Goal: Information Seeking & Learning: Learn about a topic

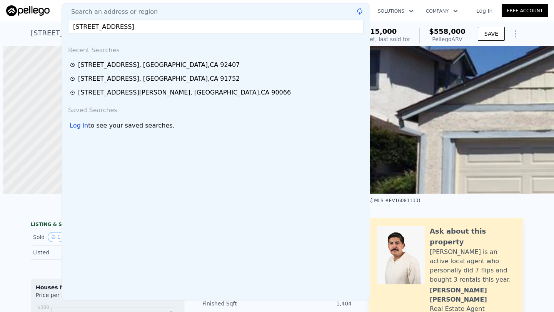
scroll to position [0, 179]
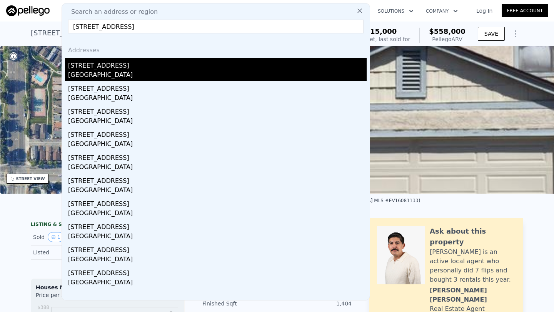
type input "814 W Ave H7, Lancaster, CA 93534"
click at [152, 65] on div "814 W Avenue H7" at bounding box center [217, 64] width 299 height 12
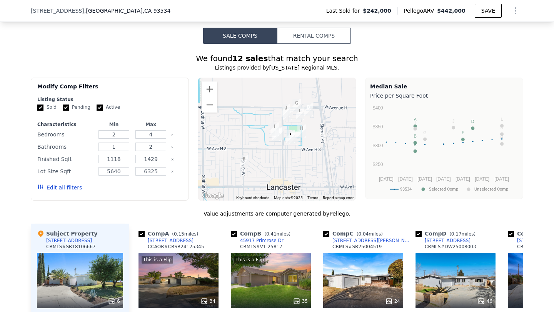
scroll to position [507, 0]
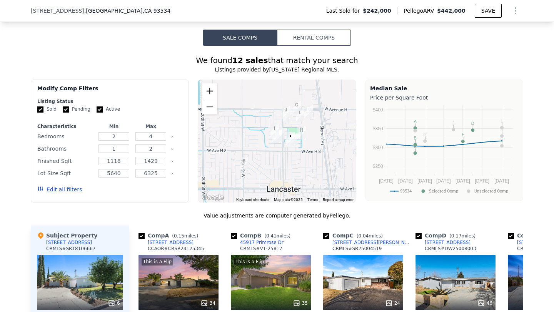
click at [213, 93] on button "Zoom in" at bounding box center [209, 90] width 15 height 15
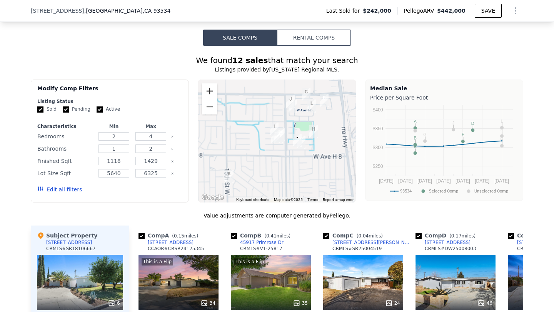
click at [213, 93] on button "Zoom in" at bounding box center [209, 90] width 15 height 15
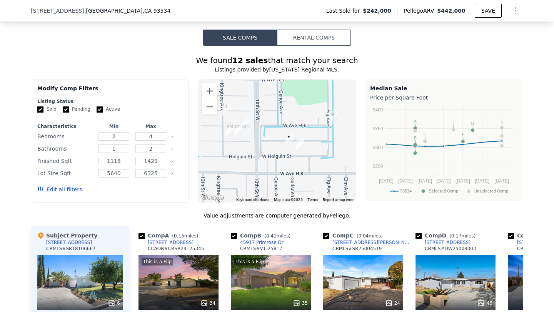
drag, startPoint x: 315, startPoint y: 143, endPoint x: 268, endPoint y: 134, distance: 48.2
click at [268, 134] on div at bounding box center [277, 141] width 158 height 123
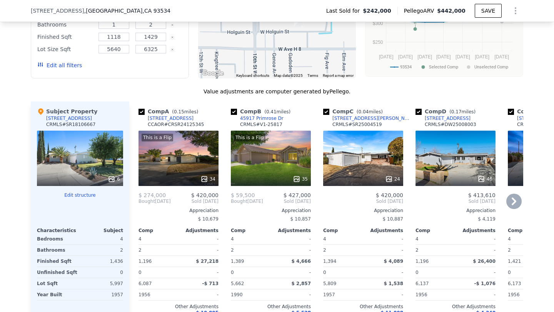
scroll to position [634, 0]
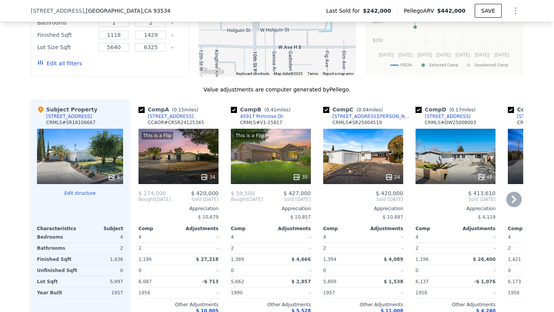
click at [362, 160] on div "24" at bounding box center [363, 156] width 80 height 55
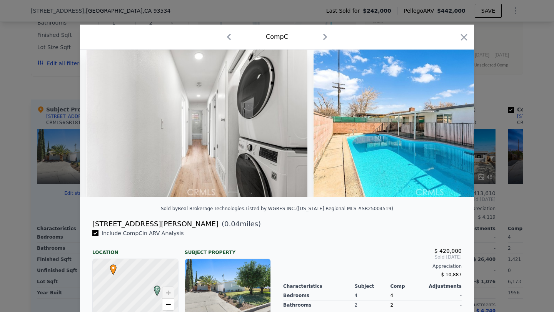
scroll to position [0, 4069]
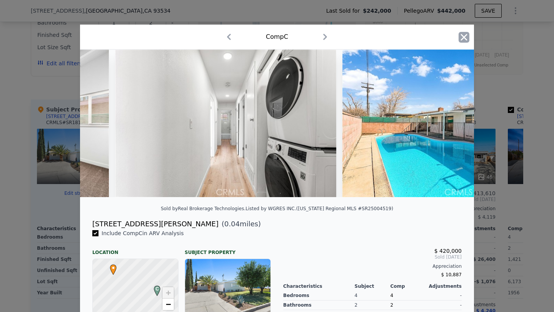
click at [459, 32] on icon "button" at bounding box center [464, 37] width 11 height 11
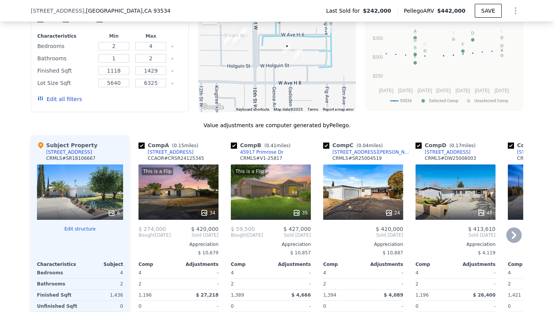
scroll to position [597, 0]
click at [437, 194] on div "46" at bounding box center [456, 192] width 80 height 55
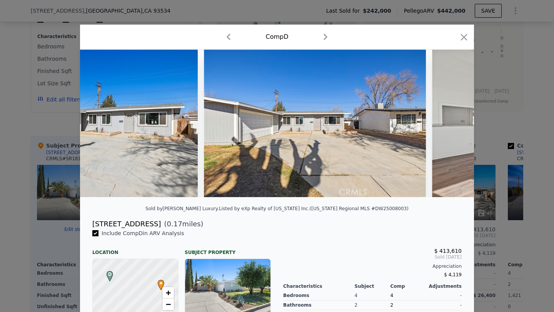
scroll to position [0, 825]
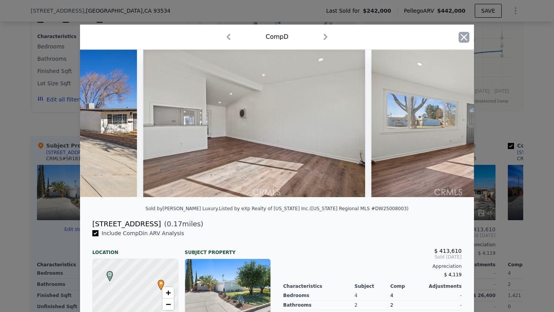
click at [467, 37] on icon "button" at bounding box center [464, 37] width 11 height 11
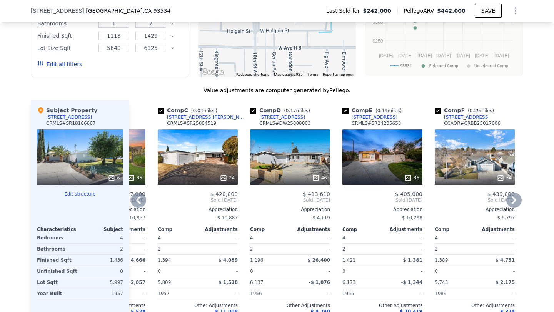
scroll to position [634, 0]
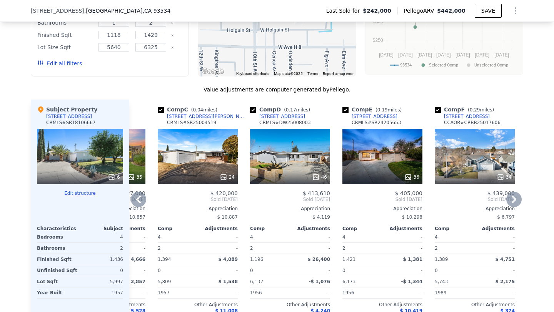
click at [374, 162] on div "36" at bounding box center [382, 156] width 80 height 55
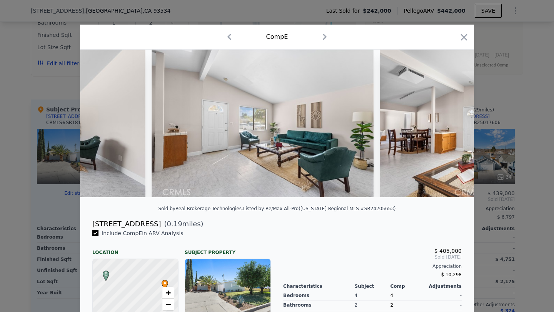
scroll to position [0, 1002]
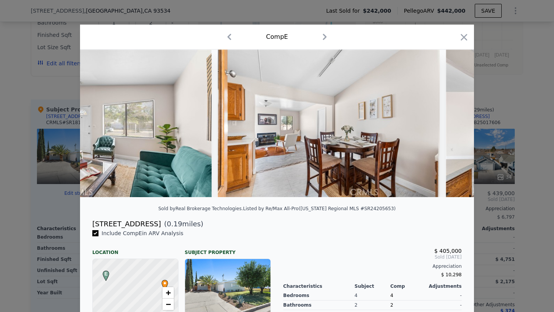
click at [462, 43] on div at bounding box center [464, 38] width 11 height 13
click at [463, 39] on icon "button" at bounding box center [464, 37] width 11 height 11
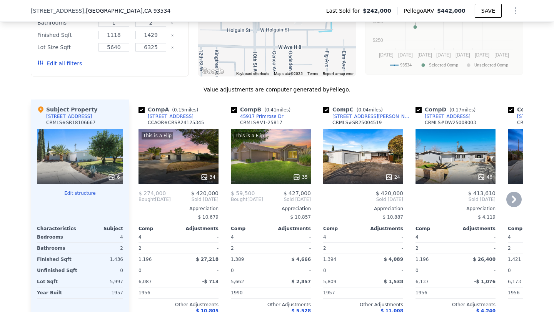
click at [361, 135] on div "24" at bounding box center [363, 156] width 80 height 55
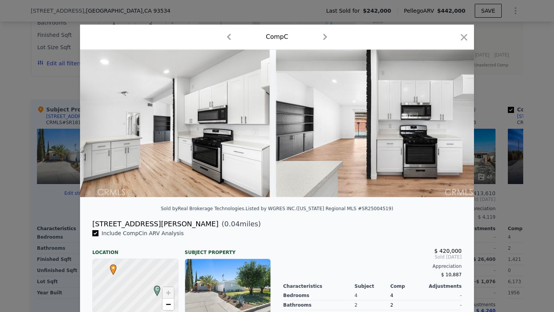
scroll to position [0, 1635]
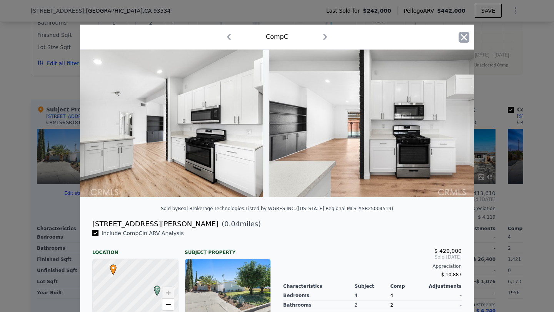
click at [460, 38] on icon "button" at bounding box center [464, 37] width 11 height 11
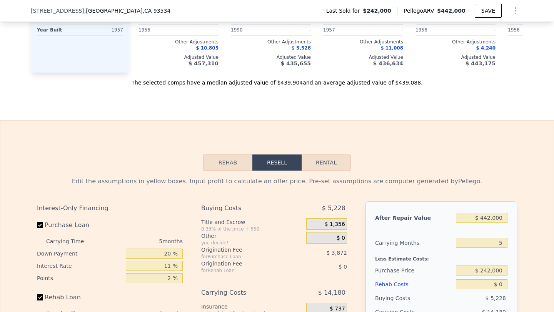
scroll to position [901, 0]
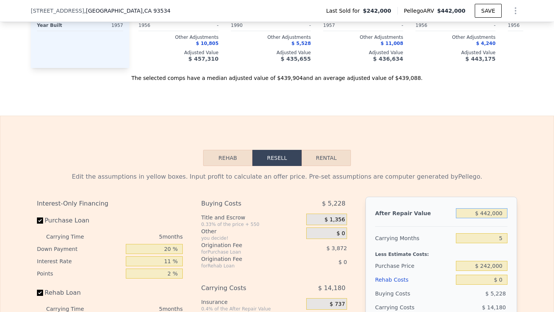
click at [484, 209] on input "$ 442,000" at bounding box center [482, 214] width 52 height 10
type input "$ 42,000"
type input "-$ 221,531"
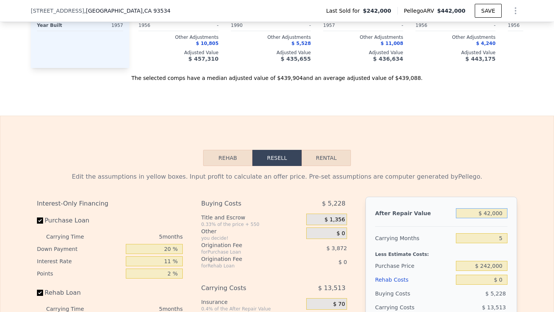
type input "$ 420,000"
type input "$ 135,680"
type input "$ 442,000"
type input "$ 156,470"
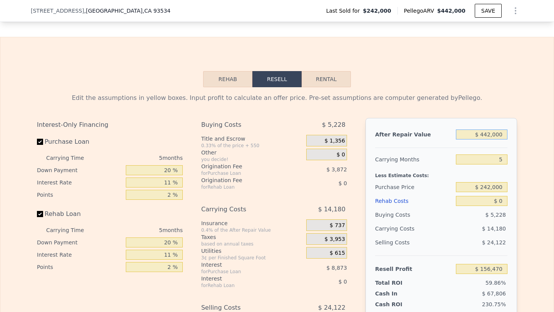
scroll to position [1007, 0]
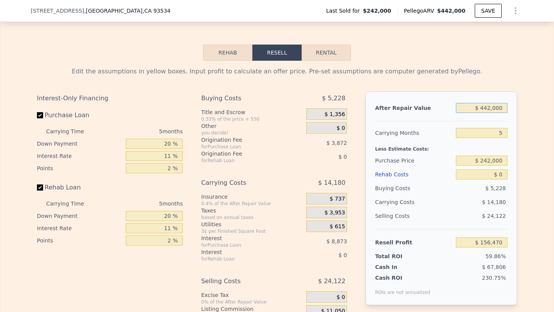
click at [496, 110] on input "$ 442,000" at bounding box center [482, 108] width 52 height 10
type input "$ 42"
type input "-$ 261,181"
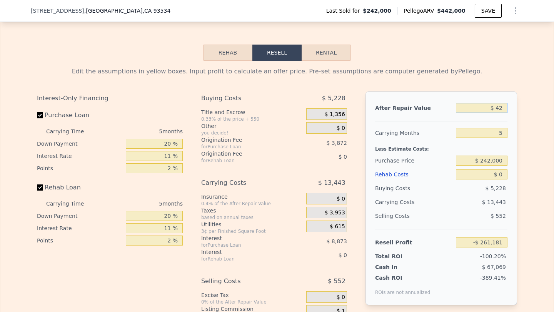
type input "$ 420"
type input "-$ 260,825"
type input "$ 4,200"
type input "-$ 257,252"
type input "$ 42,000"
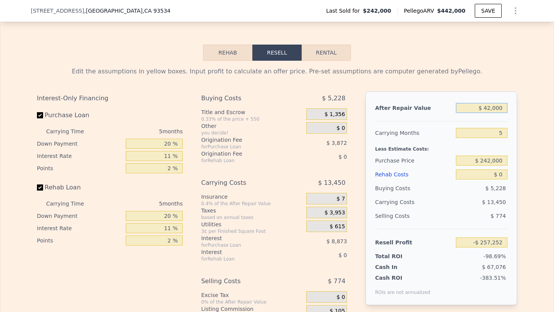
type input "-$ 221,531"
type input "$ 420,000"
type input "$ 135,680"
type input "$ 420,000"
click at [496, 133] on input "5" at bounding box center [482, 133] width 52 height 10
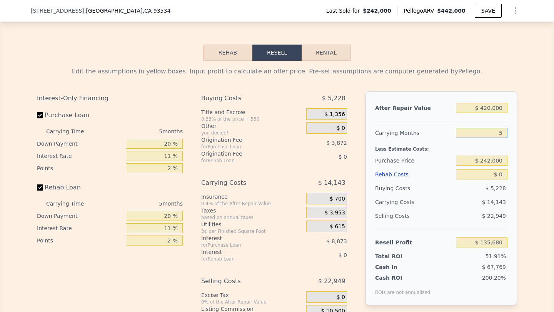
click at [496, 133] on input "5" at bounding box center [482, 133] width 52 height 10
click at [494, 157] on input "$ 242,000" at bounding box center [482, 161] width 52 height 10
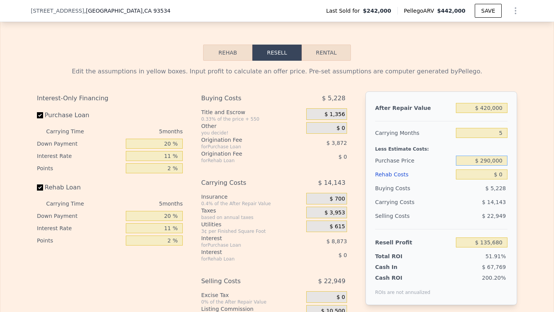
type input "$ 290,000"
type input "$ 84,992"
click at [500, 170] on input "$ 0" at bounding box center [482, 175] width 52 height 10
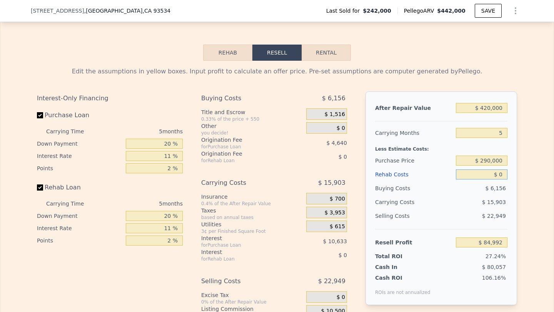
type input "$ 8"
type input "$ 84,984"
type input "$ 6"
type input "$ 84,986"
type input "$ 65"
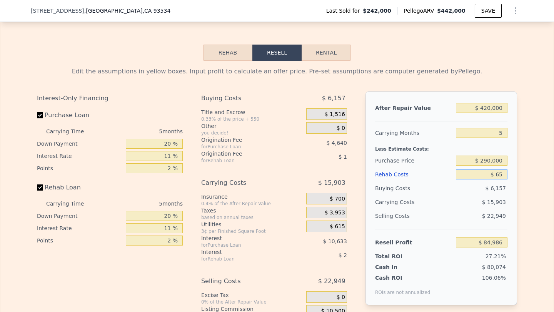
type input "$ 84,926"
type input "$ 650"
type input "$ 84,307"
type input "$ 6,500"
type input "$ 78,148"
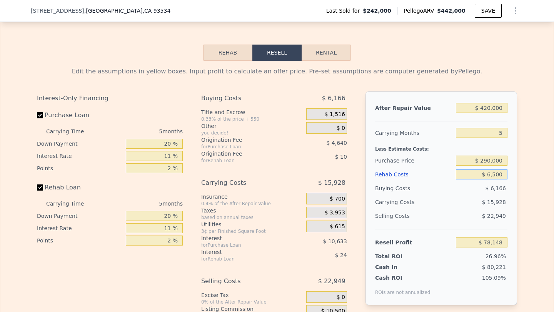
type input "$ 65,000"
type input "$ 16,567"
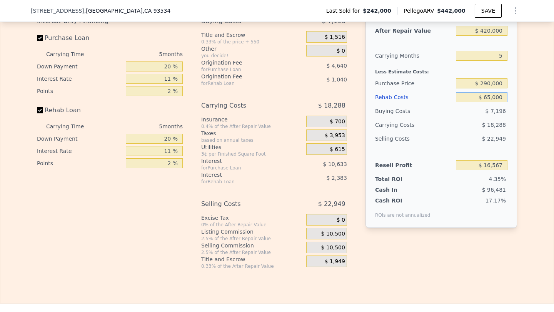
scroll to position [1093, 0]
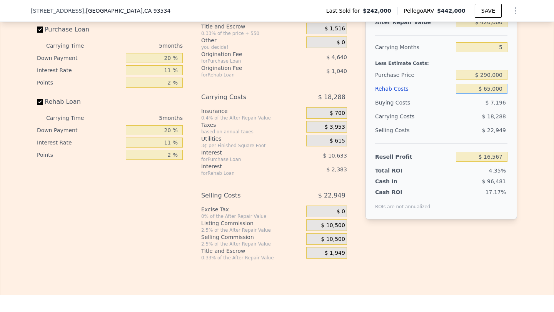
type input "$ 65,000"
click at [327, 236] on span "$ 10,500" at bounding box center [333, 239] width 24 height 7
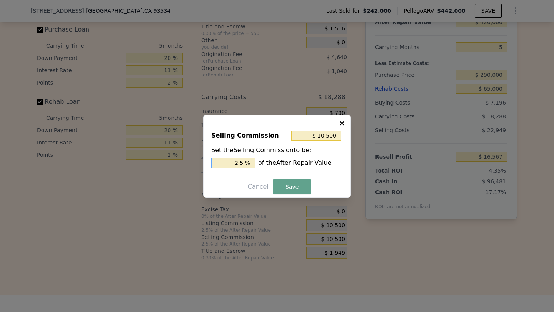
click at [231, 162] on input "2.5 %" at bounding box center [233, 163] width 44 height 10
type input "$ 0"
type input "0 %"
click at [297, 186] on button "Save" at bounding box center [292, 186] width 38 height 15
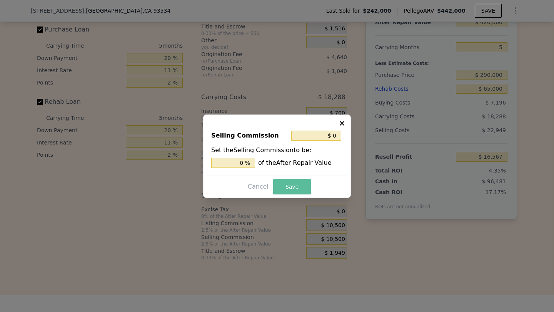
type input "$ 27,067"
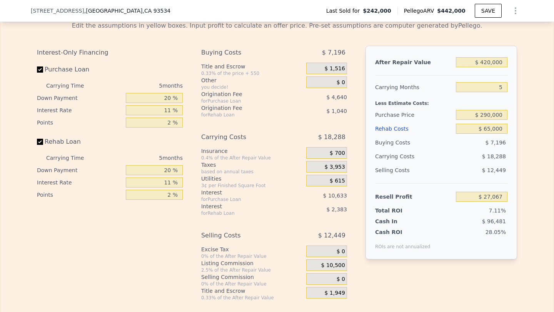
scroll to position [1052, 0]
click at [487, 116] on input "$ 290,000" at bounding box center [482, 116] width 52 height 10
type input "$ 260,000"
click at [462, 155] on div "$ 18,288" at bounding box center [466, 157] width 81 height 14
type input "$ 58,747"
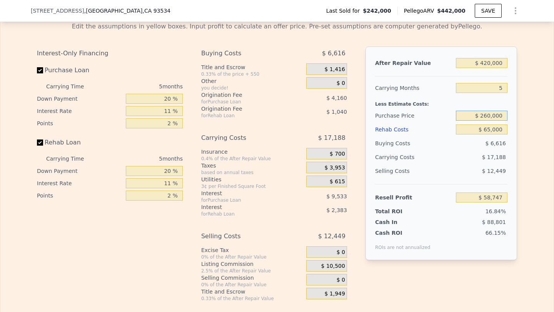
click at [489, 116] on input "$ 260,000" at bounding box center [482, 116] width 52 height 10
type input "$ 250,000"
click at [492, 138] on div "$ 6,616" at bounding box center [482, 144] width 52 height 14
type input "$ 69,310"
type input "$ 442,000"
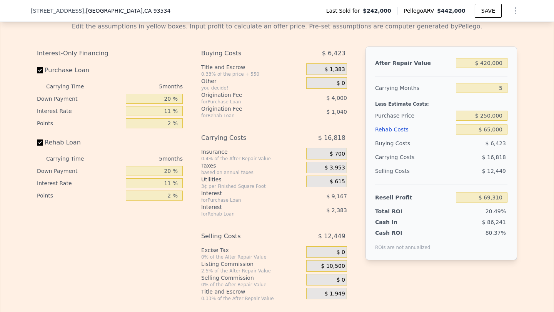
type input "$ 0"
type input "$ 156,470"
click at [478, 58] on input "$ 442,000" at bounding box center [482, 63] width 52 height 10
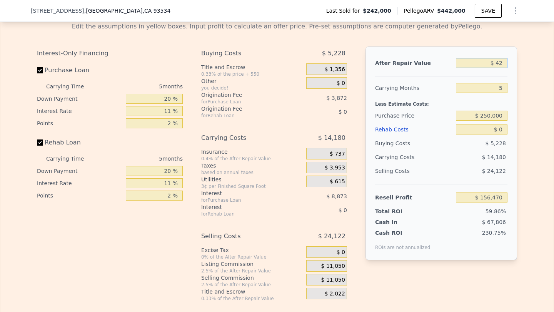
type input "$ 420"
type input "-$ 260,825"
type input "$ 4,200"
type input "-$ 257,252"
type input "$ 42,000"
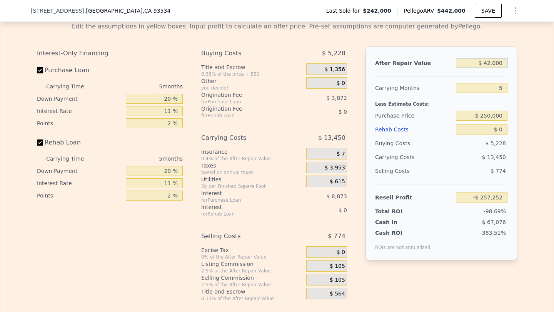
type input "-$ 221,531"
type input "$ 420,000"
type input "$ 135,680"
type input "$ 420,000"
click at [499, 130] on input "$ 0" at bounding box center [482, 130] width 52 height 10
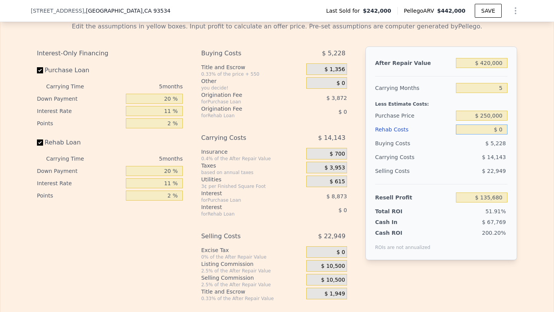
click at [499, 130] on input "$ 0" at bounding box center [482, 130] width 52 height 10
type input "$ 55"
type input "$ 135,624"
type input "$ 550"
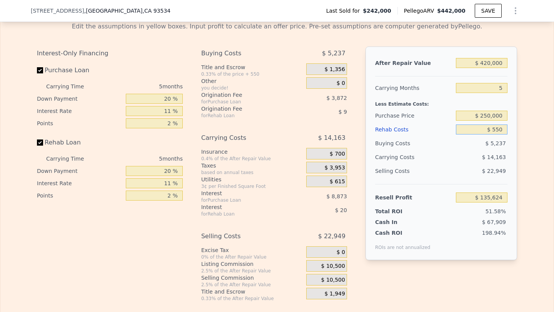
type input "$ 135,101"
type input "$ 5,500"
type input "$ 129,892"
type input "$ 55,000"
type input "$ 77,785"
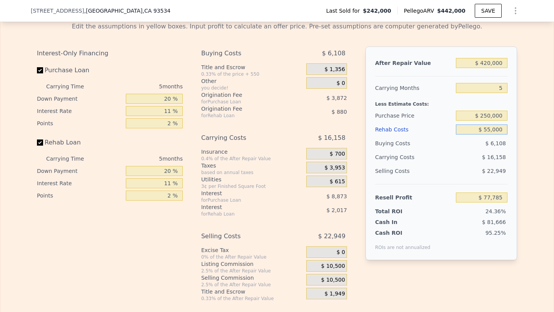
type input "$ 55,000"
click at [324, 282] on span "$ 10,500" at bounding box center [333, 280] width 24 height 7
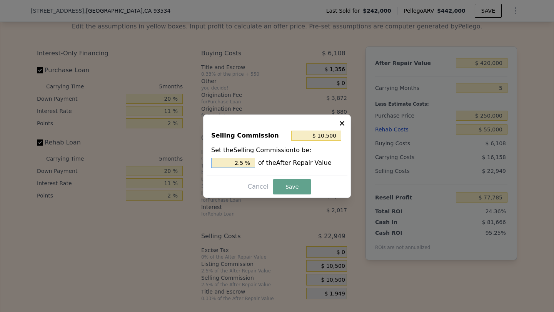
click at [233, 160] on input "2.5 %" at bounding box center [233, 163] width 44 height 10
type input "$ 0"
type input "0 %"
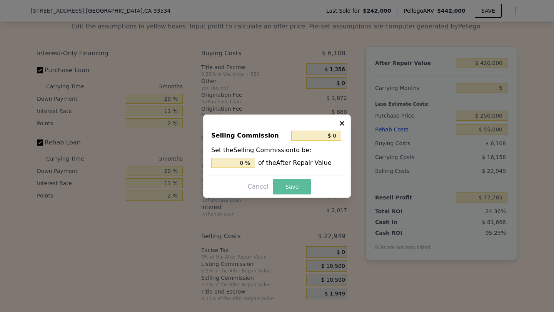
click at [297, 183] on button "Save" at bounding box center [292, 186] width 38 height 15
type input "$ 88,285"
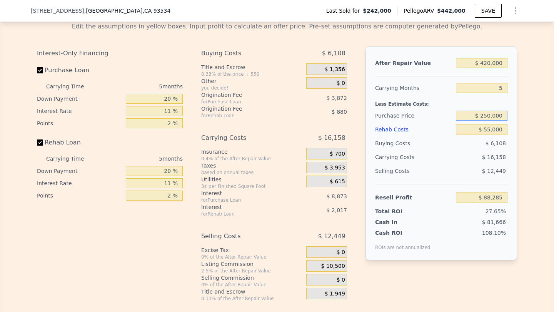
click at [491, 117] on input "$ 250,000" at bounding box center [482, 116] width 52 height 10
type input "$ 255,000"
click at [483, 143] on div "$ 6,108" at bounding box center [482, 144] width 52 height 14
type input "$ 74,559"
click at [491, 112] on input "$ 255,000" at bounding box center [482, 116] width 52 height 10
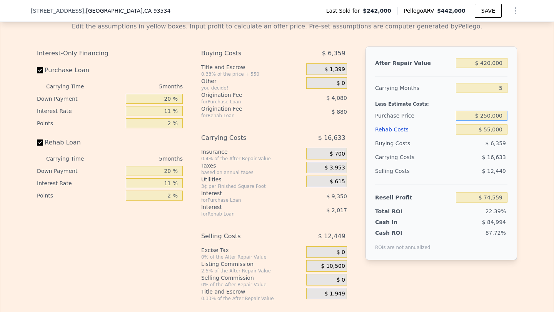
type input "$ 250,000"
click at [469, 174] on div "$ 12,449" at bounding box center [482, 171] width 52 height 14
type input "$ 79,840"
type input "$ 442,000"
type input "$ 0"
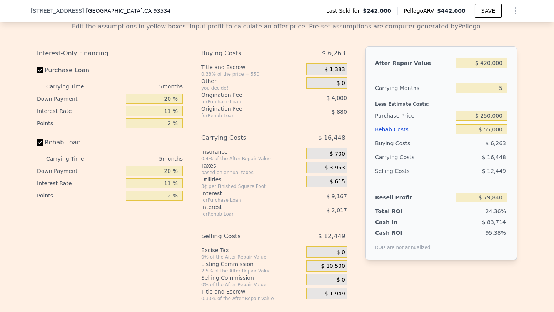
type input "$ 156,470"
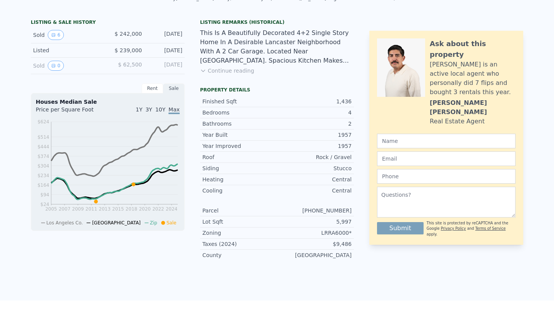
scroll to position [0, 0]
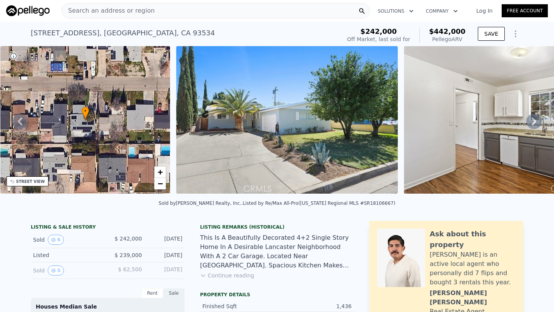
click at [125, 12] on span "Search an address or region" at bounding box center [108, 10] width 93 height 9
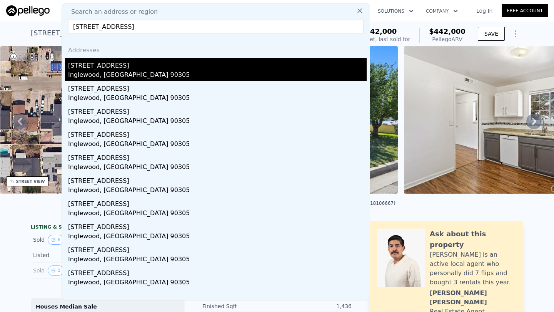
type input "2416 West 80th Street, Inglewood, CA 90305"
click at [125, 70] on div "2416 W 80th St" at bounding box center [217, 64] width 299 height 12
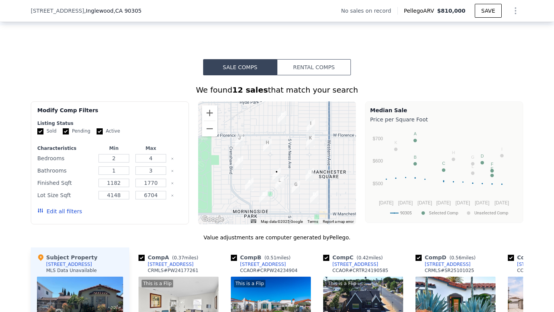
scroll to position [518, 0]
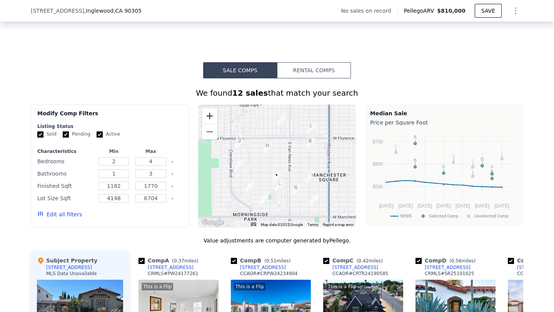
click at [210, 112] on button "Zoom in" at bounding box center [209, 115] width 15 height 15
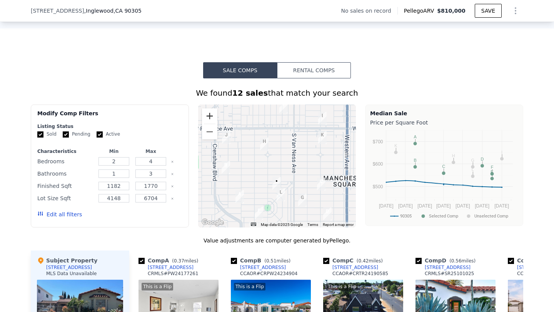
click at [210, 112] on button "Zoom in" at bounding box center [209, 115] width 15 height 15
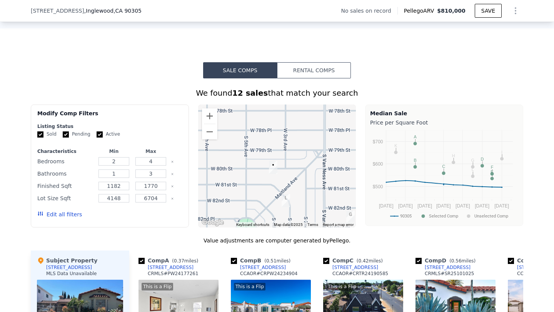
drag, startPoint x: 266, startPoint y: 155, endPoint x: 263, endPoint y: 85, distance: 70.1
click at [263, 85] on div "We found 12 sales that match your search Filters Map Prices Modify Comp Filters…" at bounding box center [277, 295] width 492 height 434
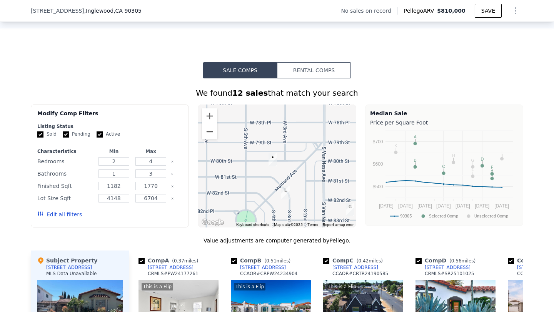
click at [217, 133] on button "Zoom out" at bounding box center [209, 131] width 15 height 15
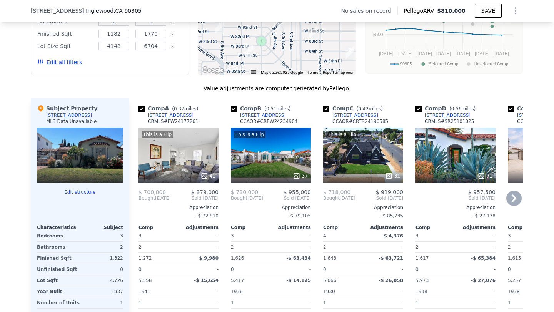
scroll to position [709, 0]
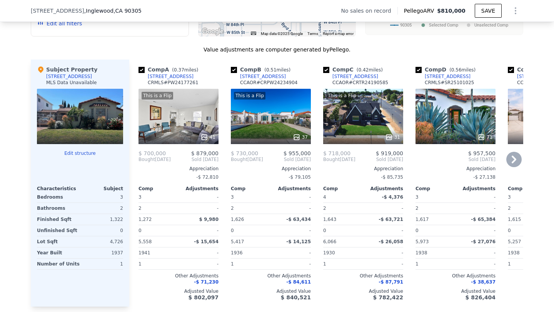
click at [273, 126] on div "This is a Flip 37" at bounding box center [271, 116] width 80 height 55
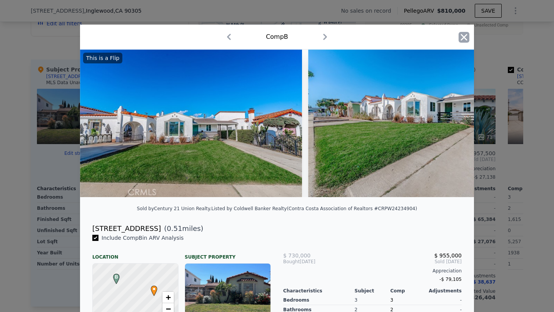
click at [460, 40] on icon "button" at bounding box center [464, 37] width 11 height 11
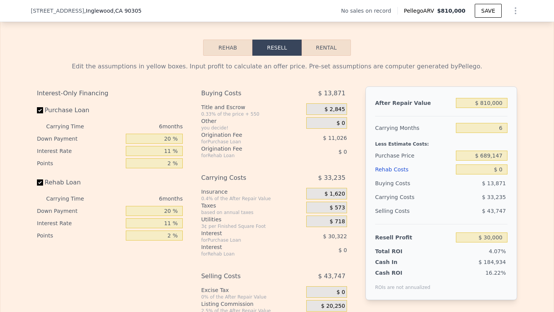
scroll to position [1053, 0]
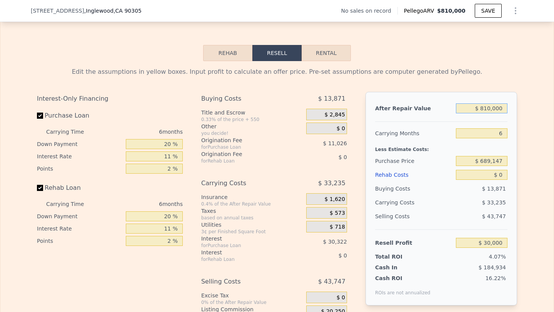
click at [495, 111] on input "$ 810,000" at bounding box center [482, 108] width 52 height 10
type input "$ 9"
type input "-$ 735,174"
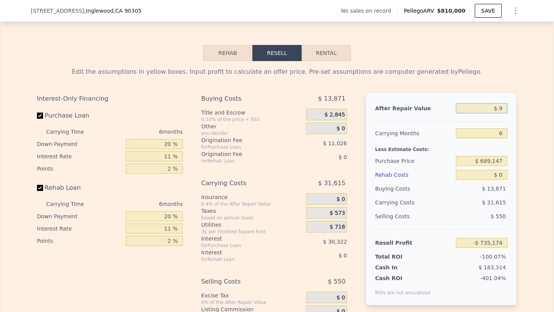
type input "$ 90"
type input "-$ 735,097"
type input "$ 900"
type input "-$ 734,334"
type input "$ 9,000"
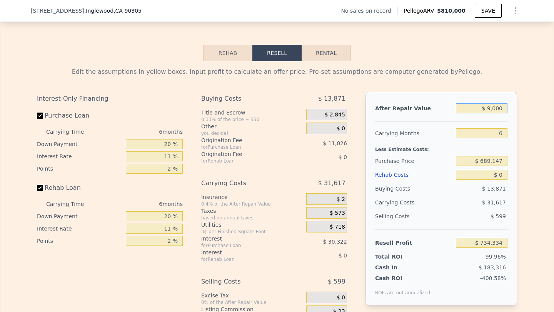
type input "-$ 726,681"
type input "$ 90,000"
type input "-$ 650,163"
type input "$ 900,000"
type input "$ 115,020"
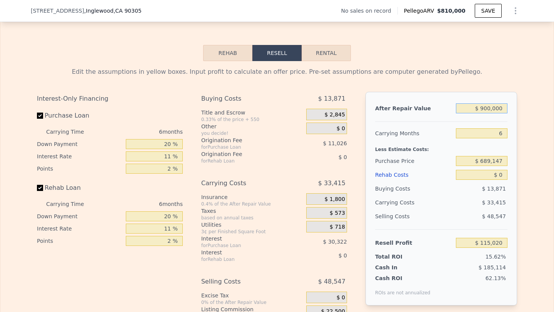
type input "$ 900,000"
click at [503, 139] on div "6" at bounding box center [482, 134] width 52 height 14
click at [495, 138] on input "6" at bounding box center [482, 133] width 52 height 10
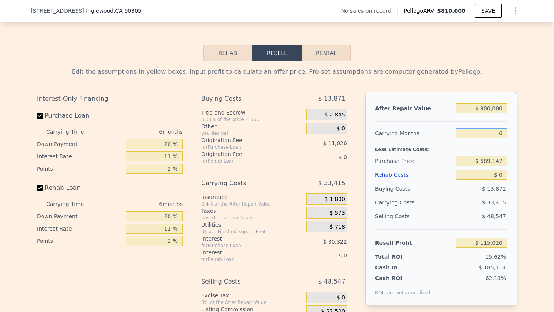
type input "5"
type input "$ 120,589"
type input "5"
click at [495, 157] on input "$ 689,147" at bounding box center [482, 161] width 52 height 10
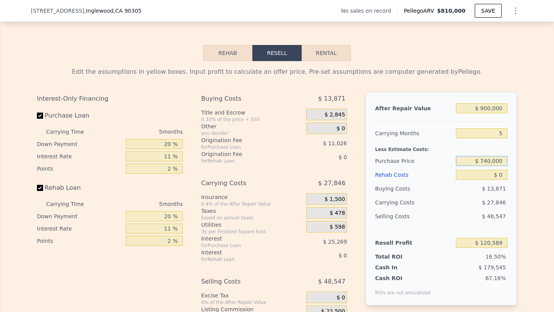
type input "$ 740,000"
type input "$ 66,888"
click at [497, 183] on div "$ 14,854" at bounding box center [482, 189] width 52 height 14
click at [497, 176] on input "$ 0" at bounding box center [482, 175] width 52 height 10
type input "$ 810,000"
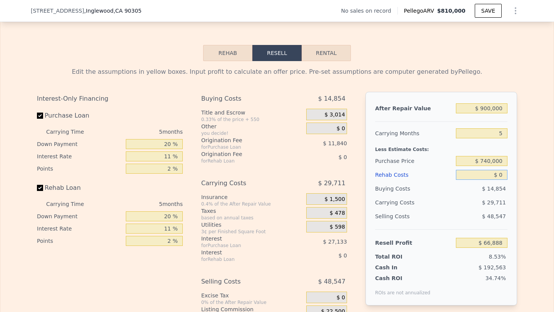
type input "6"
type input "$ 30,000"
click at [497, 176] on input "$ 0" at bounding box center [482, 175] width 52 height 10
type input "$ 9"
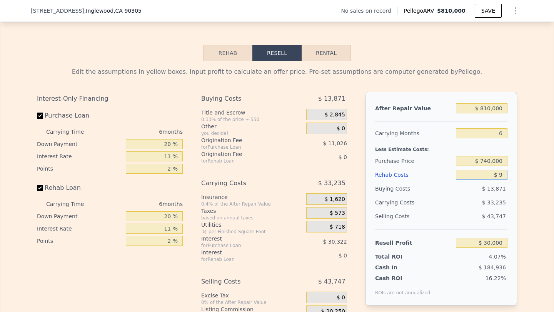
type input "$ 29,991"
type input "$ 90"
type input "$ 29,903"
type input "$ 900"
type input "$ 29,044"
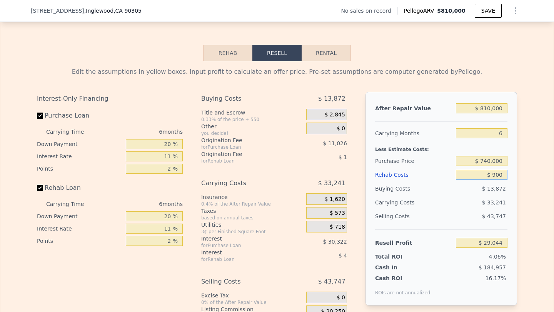
type input "$ 9,000"
type input "$ 20,460"
type input "$ 90,000"
type input "-$ 65,400"
type input "$ 90,000"
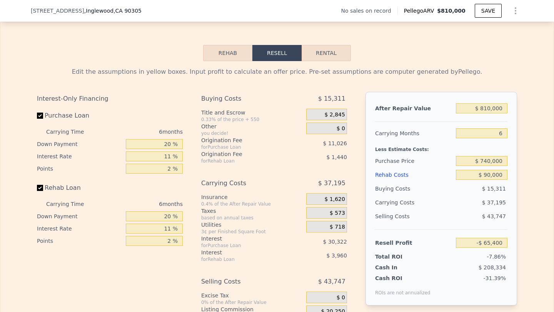
click at [467, 206] on div "$ 37,195" at bounding box center [466, 203] width 81 height 14
click at [496, 108] on input "$ 810,000" at bounding box center [482, 108] width 52 height 10
type input "$ 900"
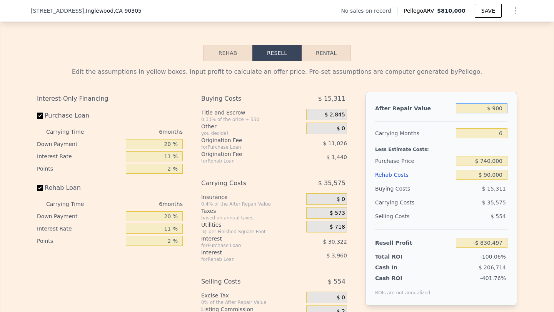
type input "-$ 829,734"
type input "$ 9,000"
type input "-$ 822,081"
type input "$ 90,000"
type input "-$ 745,563"
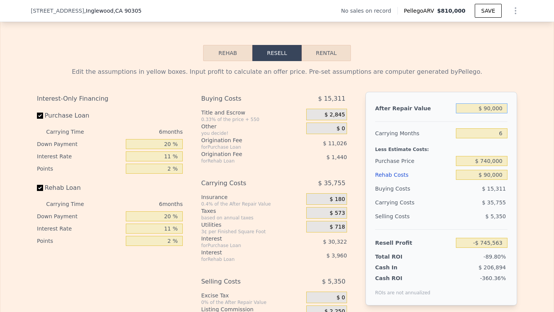
type input "$ 900,000"
type input "$ 19,620"
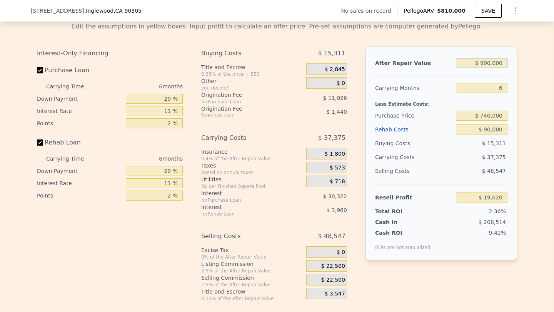
scroll to position [1117, 0]
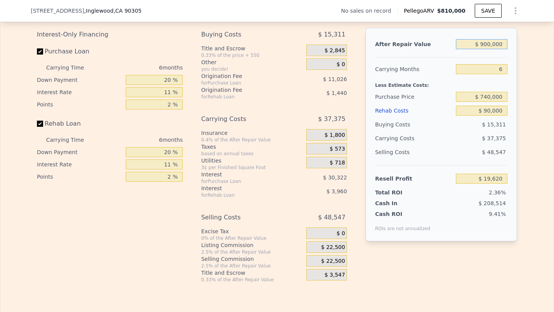
type input "$ 900,000"
click at [335, 261] on span "$ 22,500" at bounding box center [333, 261] width 24 height 7
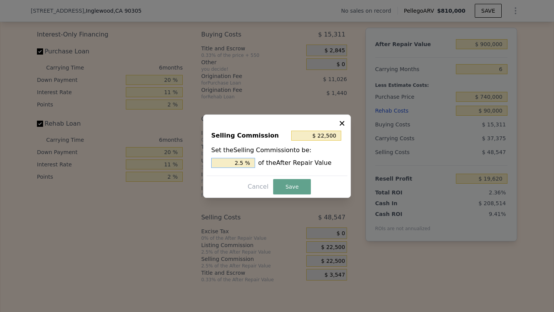
click at [238, 162] on input "2.5 %" at bounding box center [233, 163] width 44 height 10
type input "$ 0"
type input "0 %"
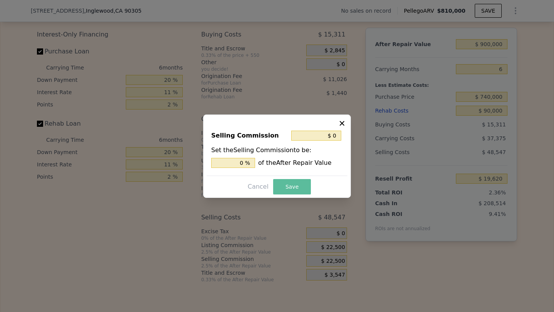
click at [301, 191] on button "Save" at bounding box center [292, 186] width 38 height 15
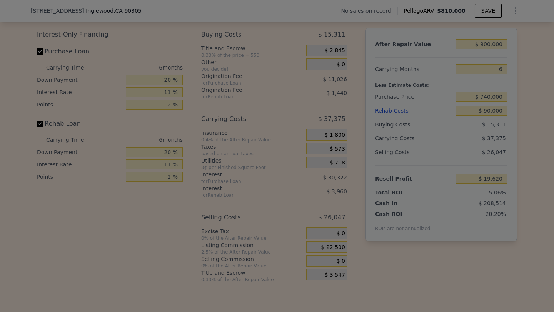
type input "$ 42,120"
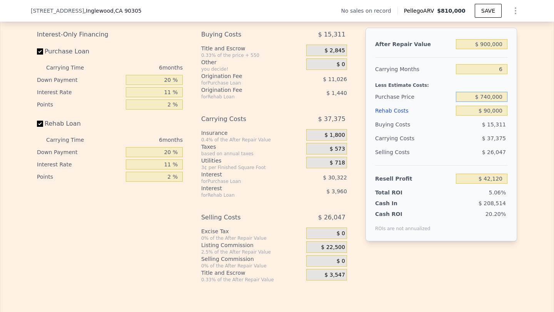
click at [495, 97] on input "$ 740,000" at bounding box center [482, 97] width 52 height 10
type input "$ 700,000"
click at [475, 134] on div "$ 37,375" at bounding box center [466, 139] width 81 height 14
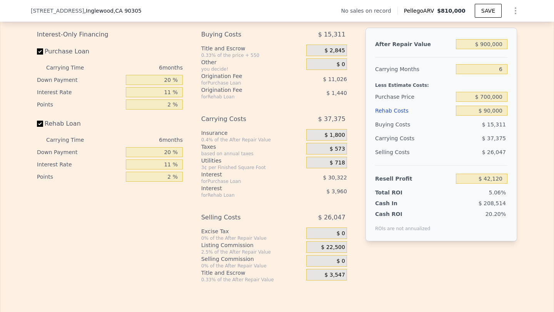
type input "$ 30,583"
click at [499, 69] on input "6" at bounding box center [482, 69] width 52 height 10
type input "5"
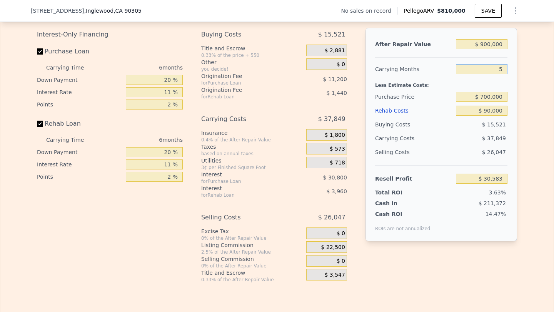
type input "$ 36,891"
type input "5"
click at [471, 151] on div "$ 26,047" at bounding box center [482, 152] width 52 height 14
click at [491, 96] on input "$ 700,000" at bounding box center [482, 97] width 52 height 10
type input "$ 680,000"
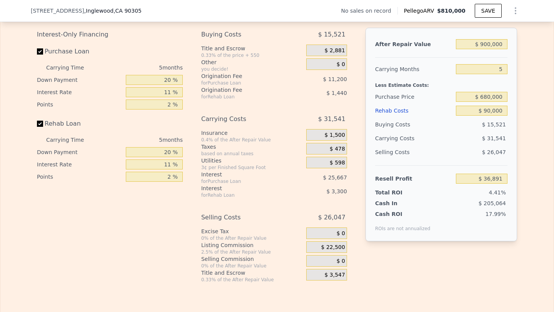
click at [484, 128] on div "$ 15,521" at bounding box center [482, 125] width 52 height 14
type input "$ 58,008"
click at [486, 98] on input "$ 680,000" at bounding box center [482, 97] width 52 height 10
type input "$ 670,000"
type input "$ 68,571"
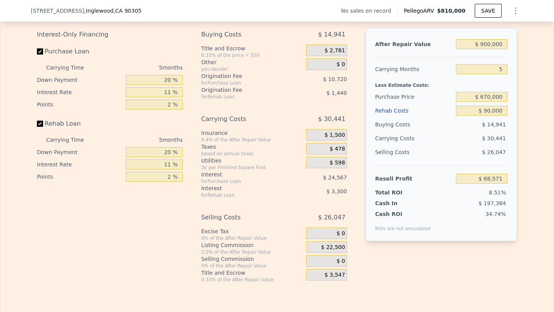
click at [471, 129] on div "$ 14,941" at bounding box center [482, 125] width 52 height 14
click at [488, 98] on input "$ 670,000" at bounding box center [482, 97] width 52 height 10
click at [487, 97] on input "$ 670,000" at bounding box center [482, 97] width 52 height 10
type input "$ 660,000"
click at [481, 149] on div "$ 26,047" at bounding box center [482, 152] width 52 height 14
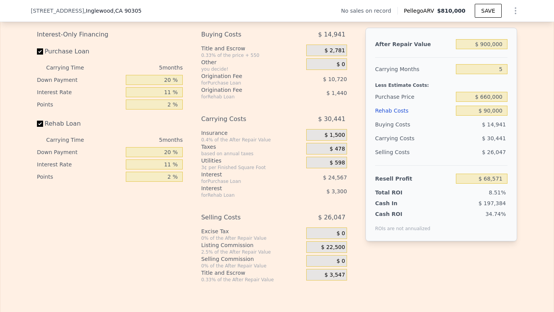
type input "$ 79,129"
click at [67, 11] on span "2416 W 80th St" at bounding box center [57, 11] width 53 height 8
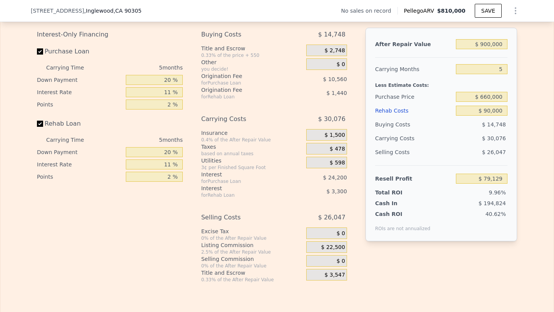
click at [61, 11] on span "2416 W 80th St" at bounding box center [57, 11] width 53 height 8
drag, startPoint x: 28, startPoint y: 11, endPoint x: 161, endPoint y: 12, distance: 133.1
click at [161, 12] on div "2416 W 80th St , Inglewood , CA 90305 No sales on record Pellego ARV $810,000 S…" at bounding box center [277, 11] width 554 height 22
copy div "2416 W 80th St , Inglewood , CA 90305"
type input "$ 810,000"
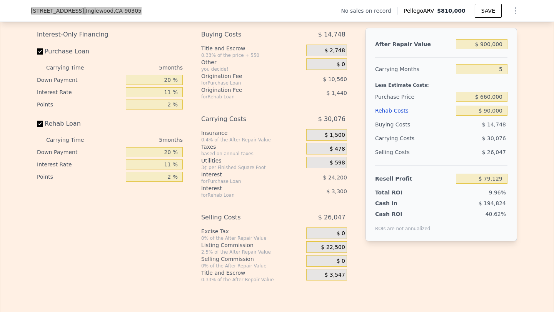
type input "6"
type input "$ 0"
type input "$ 30,000"
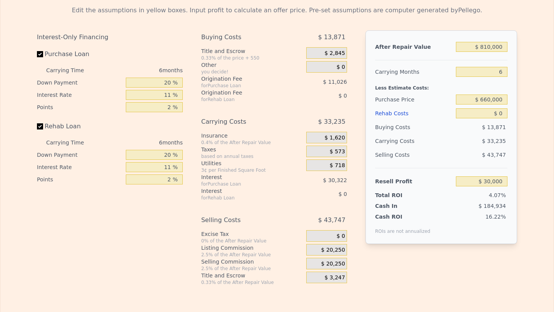
scroll to position [0, 0]
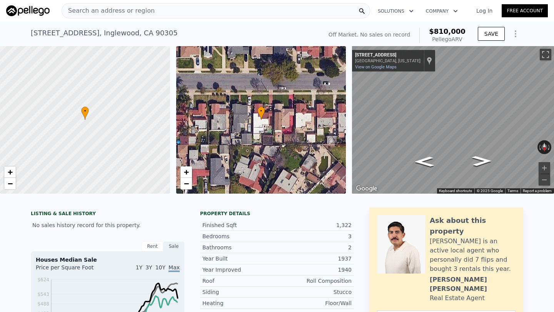
click at [110, 12] on span "Search an address or region" at bounding box center [108, 10] width 93 height 9
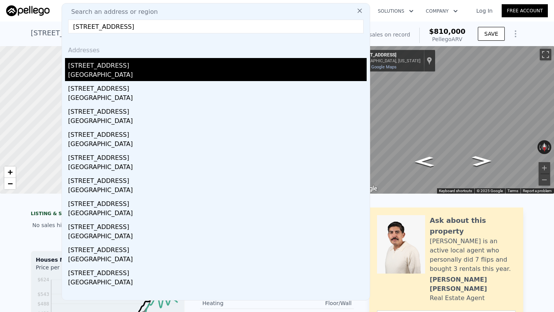
type input "4545 Yellowstone Street, Los Angeles, CA 90032"
click at [149, 65] on div "[STREET_ADDRESS]" at bounding box center [217, 64] width 299 height 12
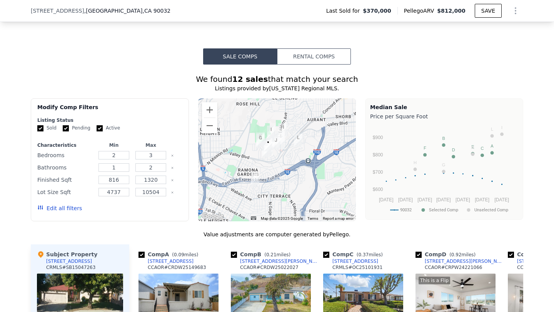
scroll to position [574, 0]
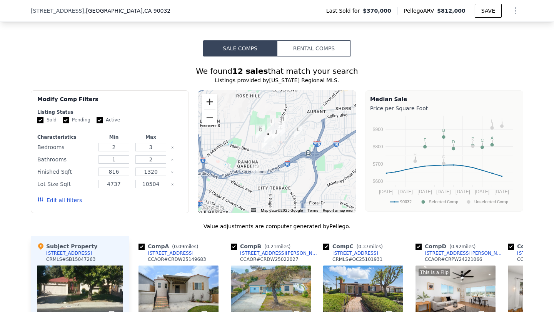
click at [211, 104] on button "Zoom in" at bounding box center [209, 101] width 15 height 15
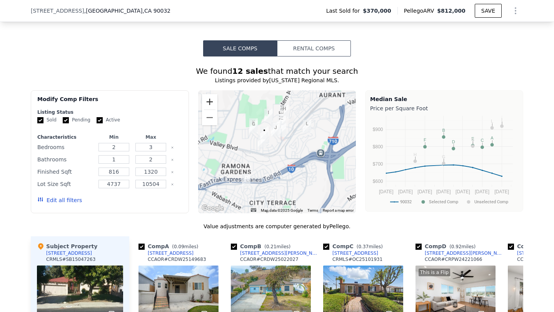
click at [211, 104] on button "Zoom in" at bounding box center [209, 101] width 15 height 15
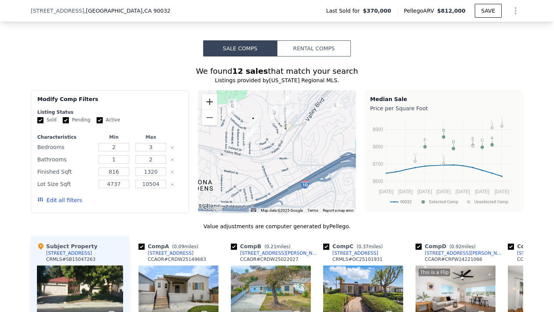
click at [211, 104] on button "Zoom in" at bounding box center [209, 101] width 15 height 15
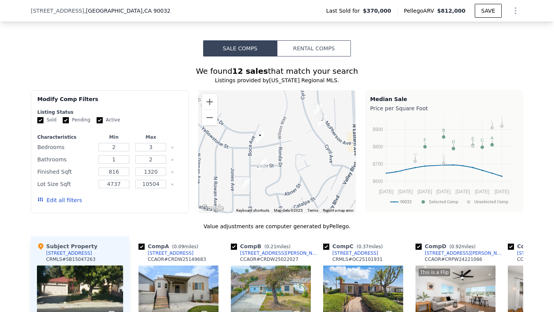
drag, startPoint x: 271, startPoint y: 132, endPoint x: 327, endPoint y: 201, distance: 89.7
click at [327, 201] on div at bounding box center [277, 151] width 158 height 123
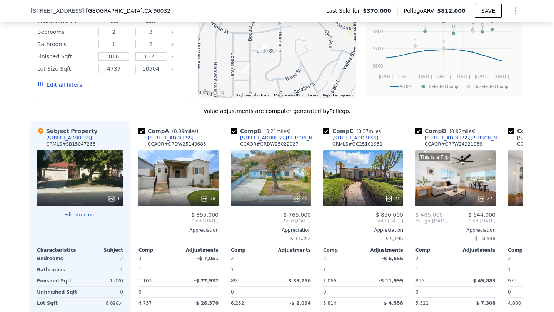
scroll to position [691, 0]
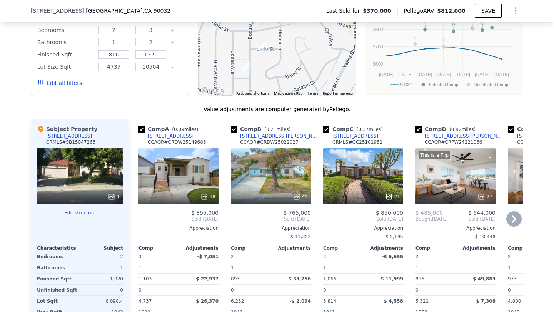
click at [187, 190] on div at bounding box center [179, 197] width 80 height 14
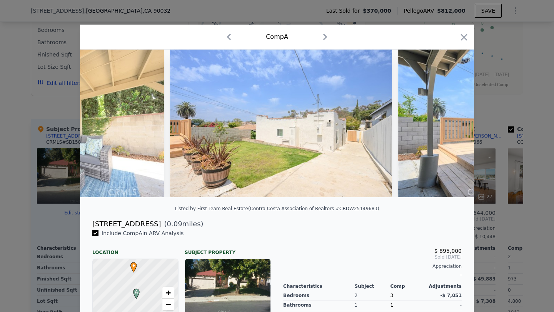
scroll to position [0, 6978]
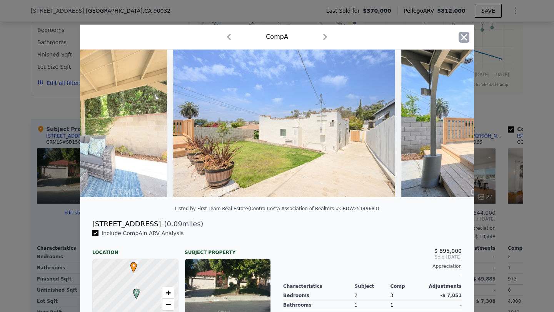
click at [462, 37] on icon "button" at bounding box center [464, 37] width 11 height 11
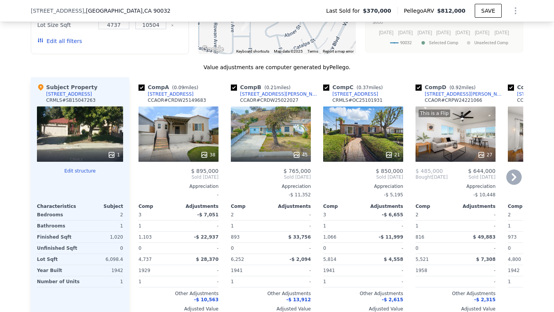
scroll to position [738, 0]
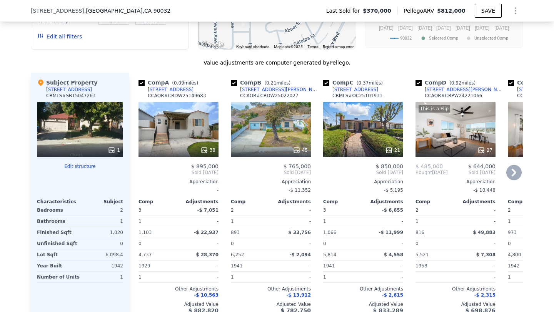
click at [279, 133] on div "45" at bounding box center [271, 129] width 80 height 55
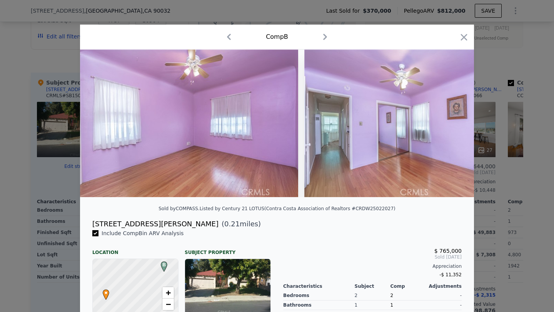
scroll to position [0, 3578]
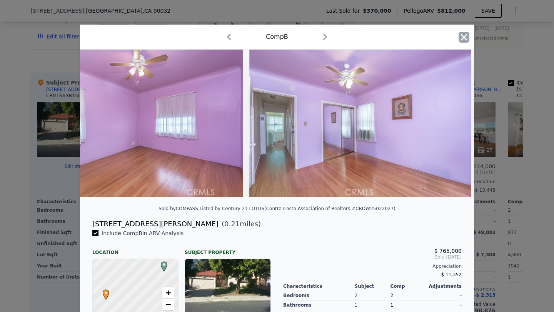
click at [466, 38] on icon "button" at bounding box center [464, 37] width 11 height 11
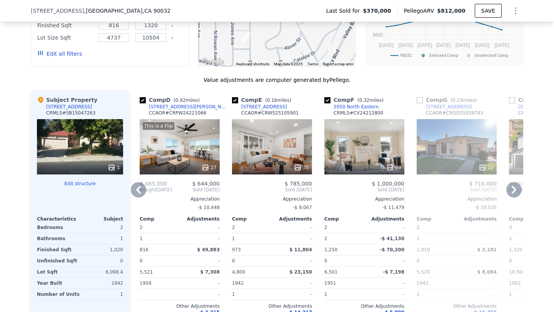
scroll to position [726, 0]
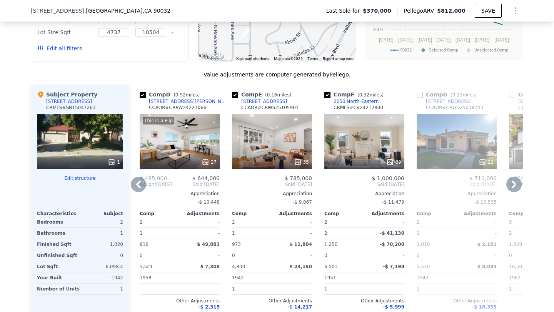
click at [290, 154] on div "35" at bounding box center [272, 141] width 80 height 55
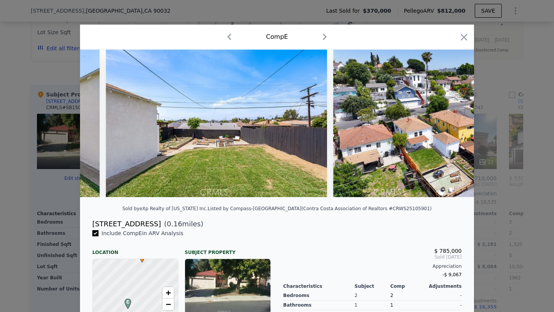
scroll to position [0, 6692]
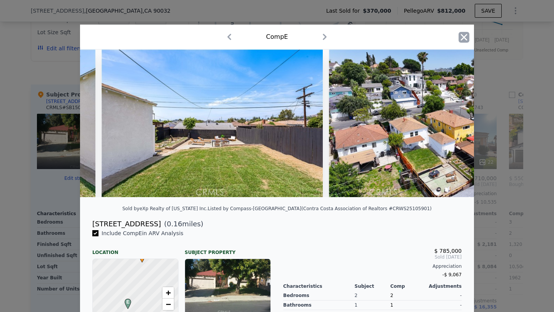
click at [461, 35] on icon "button" at bounding box center [464, 37] width 7 height 7
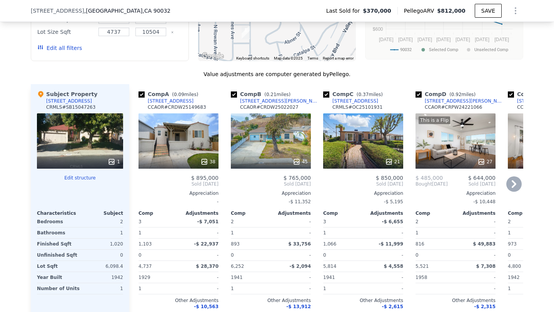
click at [179, 148] on div "38" at bounding box center [179, 140] width 80 height 55
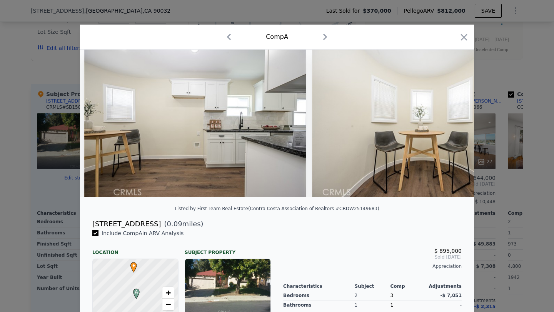
scroll to position [0, 910]
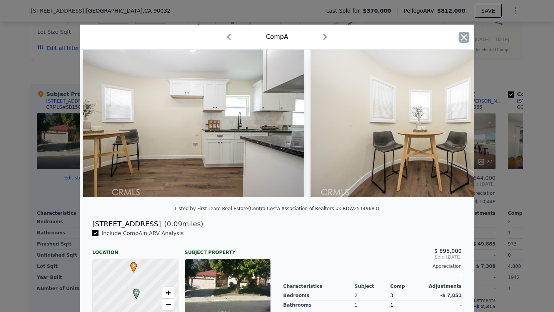
click at [462, 32] on icon "button" at bounding box center [464, 37] width 11 height 11
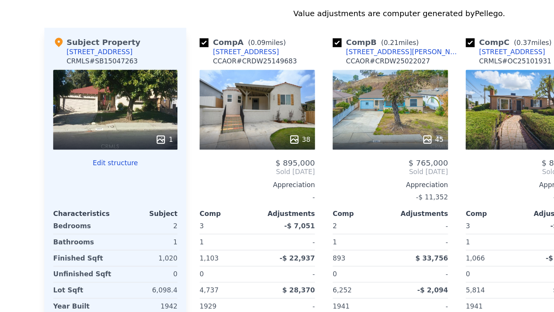
scroll to position [730, 0]
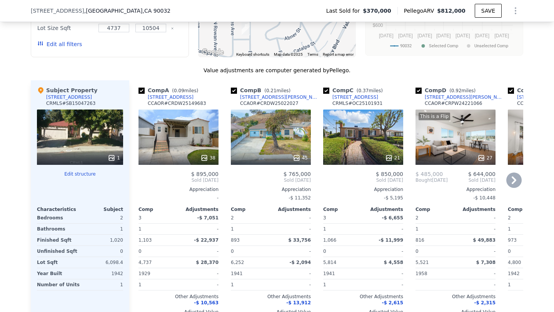
click at [278, 144] on div "45" at bounding box center [271, 137] width 80 height 55
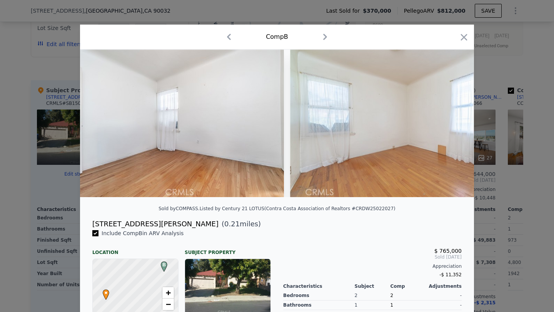
scroll to position [0, 5341]
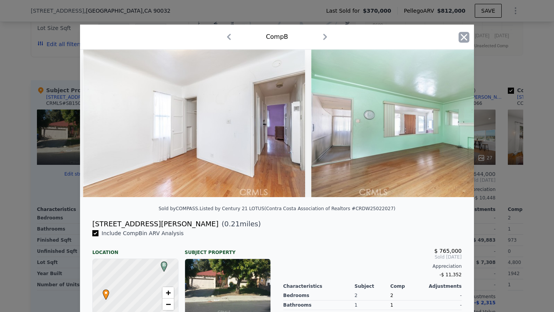
click at [468, 36] on icon "button" at bounding box center [464, 37] width 11 height 11
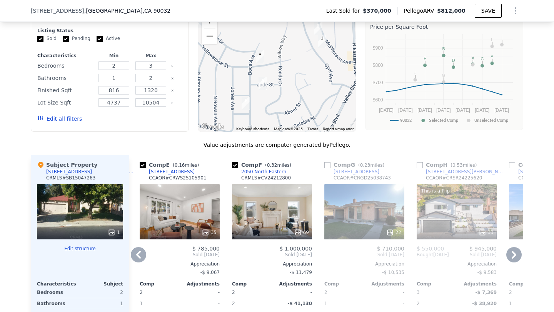
scroll to position [612, 0]
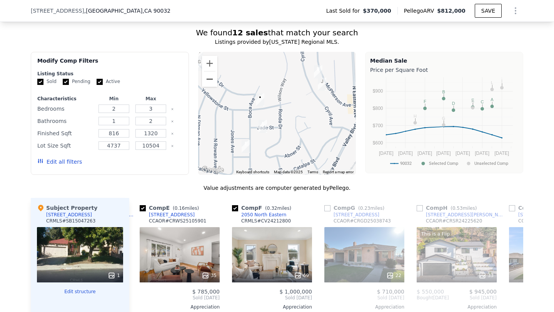
click at [210, 83] on button "Zoom out" at bounding box center [209, 79] width 15 height 15
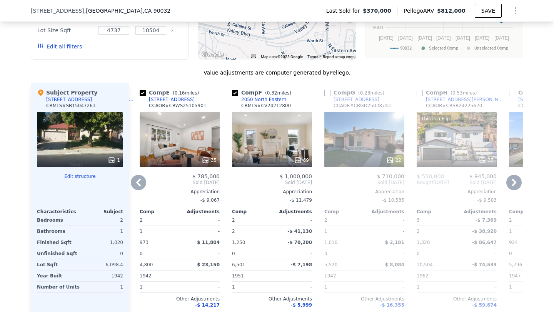
scroll to position [763, 0]
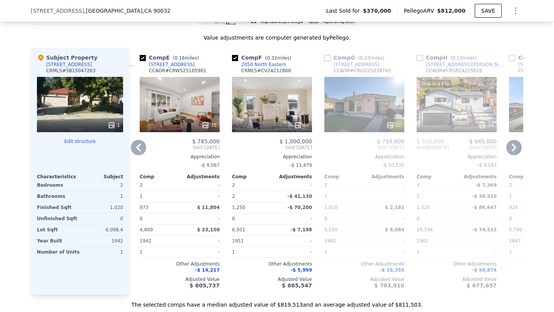
click at [362, 110] on div "22" at bounding box center [364, 104] width 80 height 55
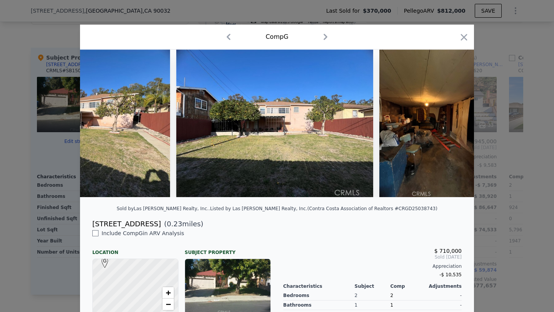
scroll to position [0, 3035]
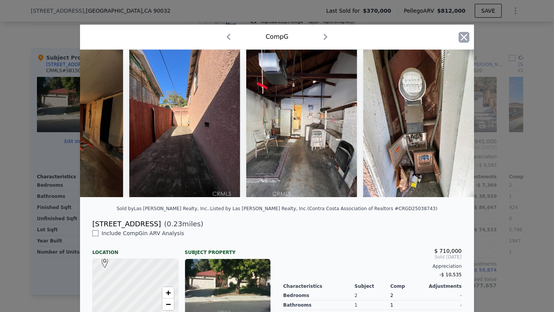
click at [459, 37] on icon "button" at bounding box center [464, 37] width 11 height 11
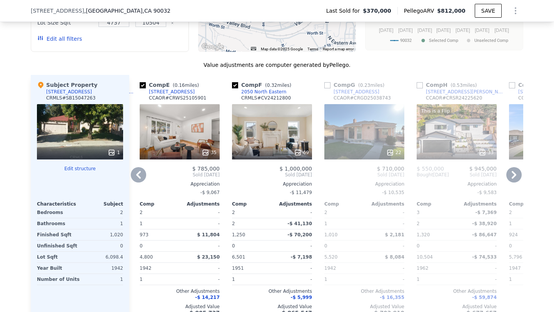
scroll to position [734, 0]
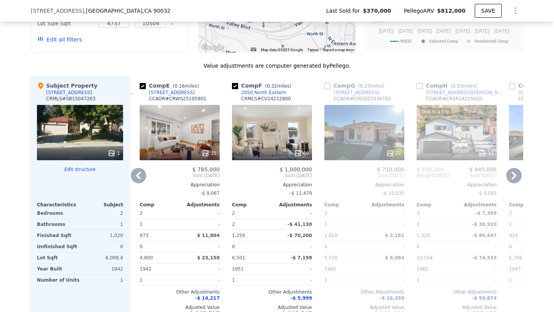
click at [441, 132] on div "This is a Flip 33" at bounding box center [457, 132] width 80 height 55
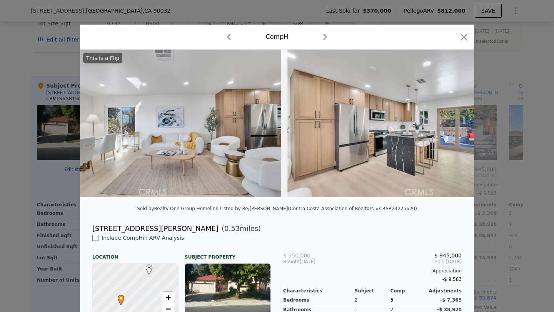
scroll to position [0, 1890]
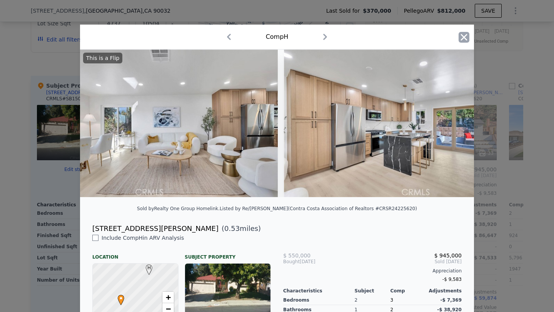
click at [463, 39] on icon "button" at bounding box center [464, 37] width 11 height 11
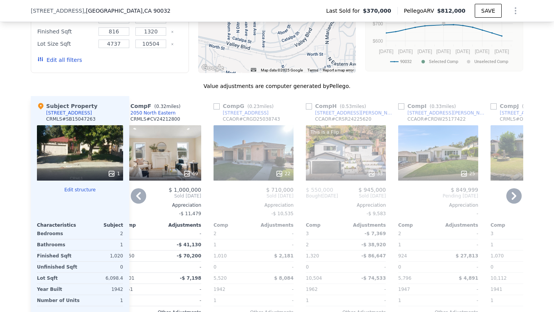
scroll to position [718, 0]
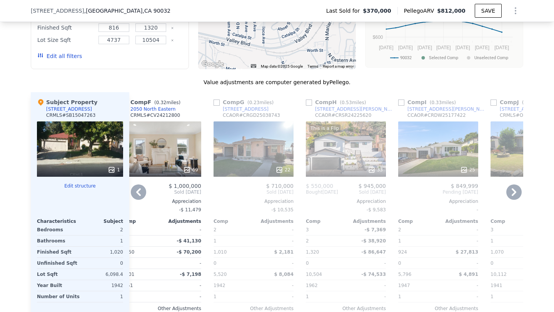
click at [436, 163] on div at bounding box center [438, 170] width 80 height 14
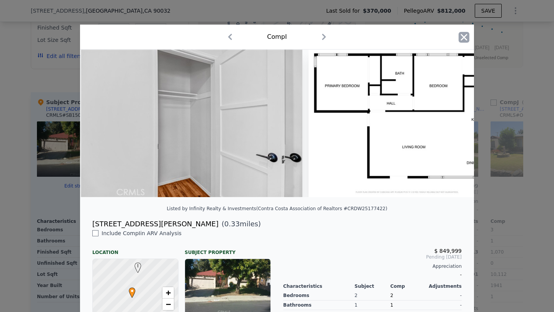
scroll to position [0, 4566]
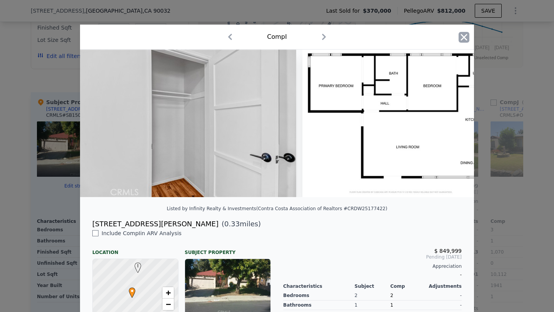
click at [465, 35] on icon "button" at bounding box center [464, 37] width 7 height 7
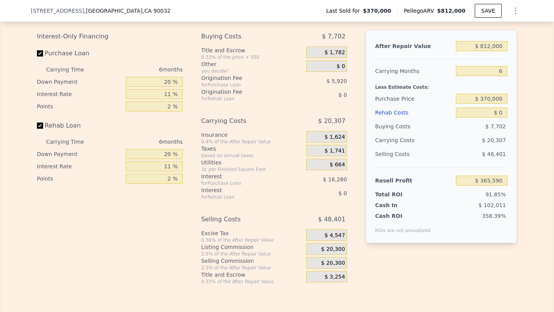
scroll to position [1155, 0]
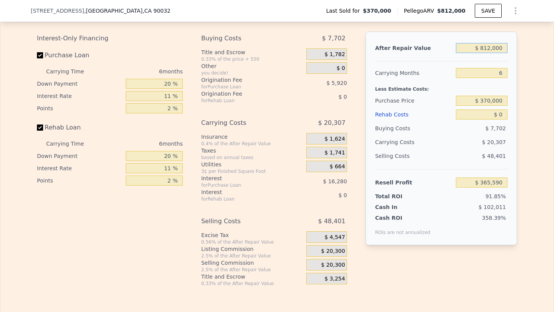
click at [502, 47] on input "$ 812,000" at bounding box center [482, 48] width 52 height 10
type input "$ 8"
type input "-$ 396,927"
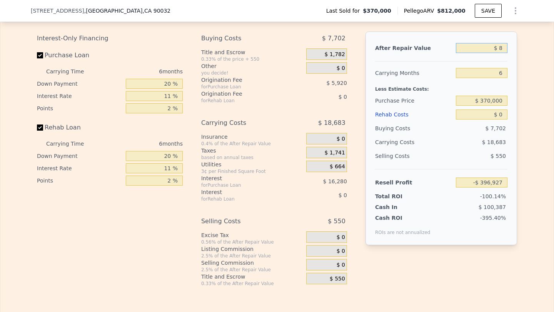
type input "$ 85"
type input "-$ 396,854"
type input "$ 85,000"
type input "-$ 317,114"
type input "$ 850,000"
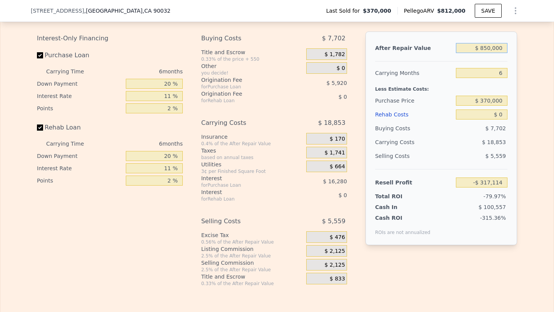
type input "$ 401,274"
type input "$ 850,000"
type input "$ 370,000"
type input "$ 812,000"
type input "$ 3,700,009"
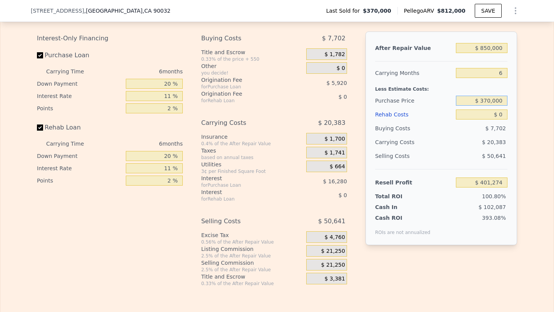
type input "$ 365,590"
type input "$ 3"
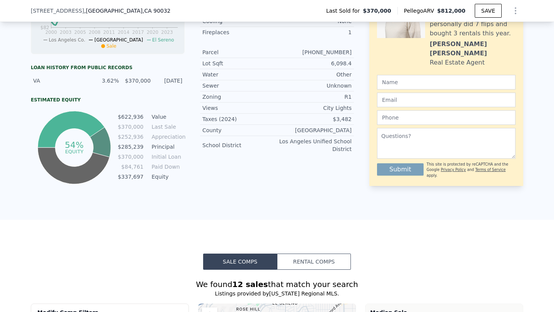
scroll to position [215, 0]
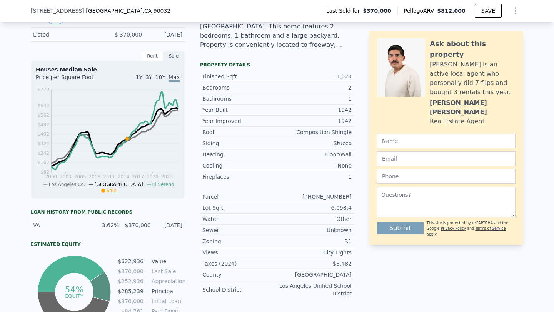
type input "$ 370,000"
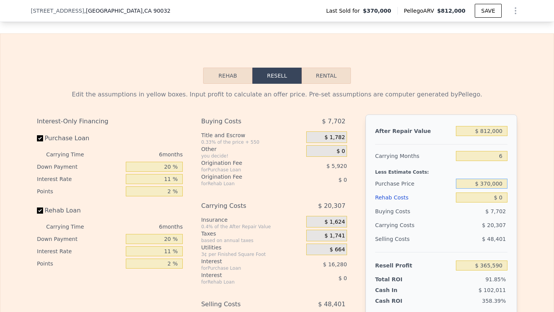
scroll to position [1080, 0]
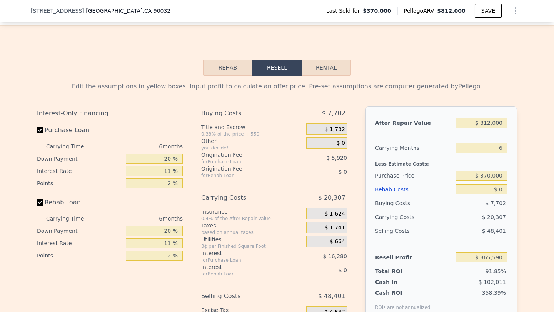
click at [493, 122] on input "$ 812,000" at bounding box center [482, 123] width 52 height 10
type input "$ 85"
type input "-$ 396,854"
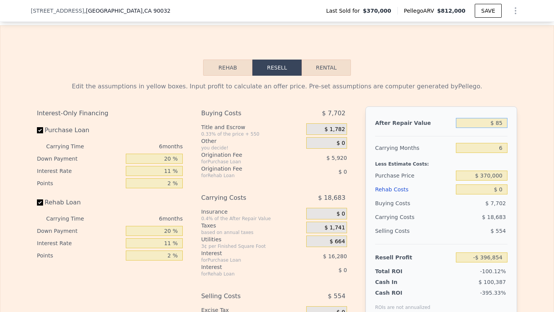
type input "$ 850"
type input "-$ 396,137"
type input "$ 8,500"
type input "-$ 388,954"
type input "$ 850,000"
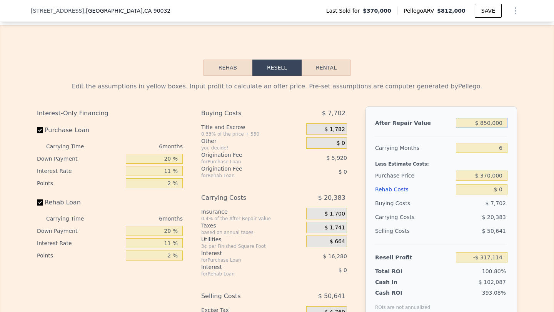
type input "$ 401,274"
type input "$ 850,000"
type input "$ 694,000"
type input "$ 56,755"
type input "$ 7,000"
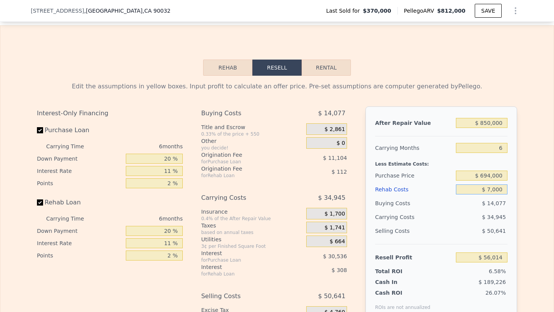
type input "$ 49,337"
type input "$ 70,000"
type input "-$ 17,443"
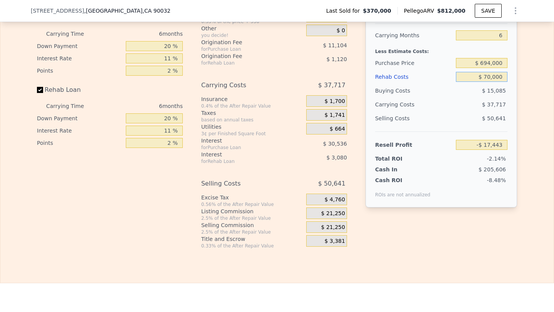
scroll to position [1197, 0]
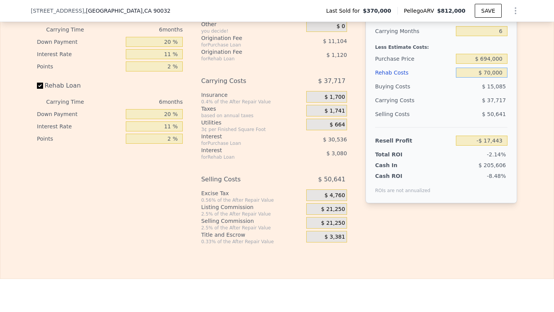
type input "$ 70,000"
click at [315, 222] on div "$ 21,250" at bounding box center [326, 223] width 41 height 12
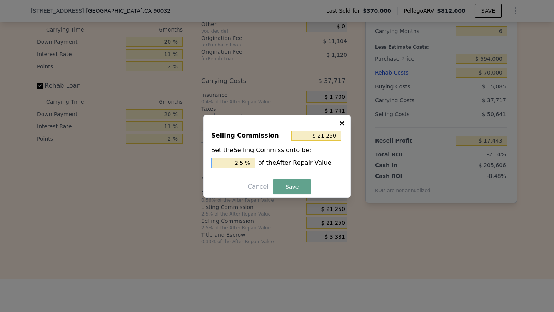
click at [233, 159] on input "2.5 %" at bounding box center [233, 163] width 44 height 10
type input "$ 0"
type input "0 %"
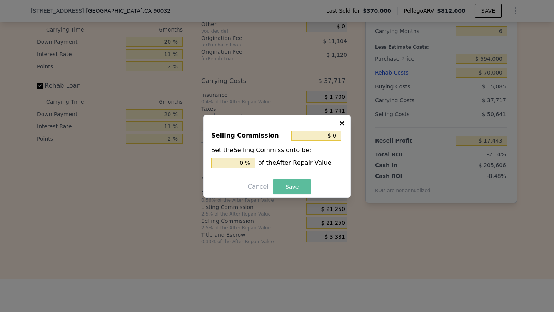
click at [286, 184] on button "Save" at bounding box center [292, 186] width 38 height 15
type input "$ 3,807"
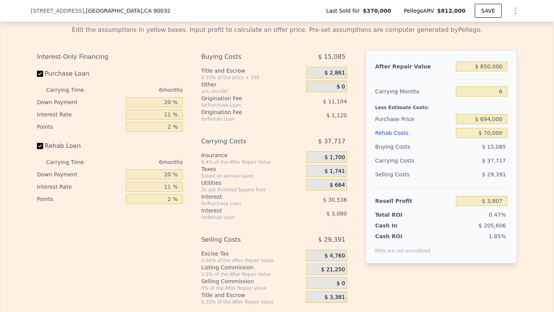
scroll to position [1136, 0]
click at [491, 118] on input "$ 694,000" at bounding box center [482, 120] width 52 height 10
type input "$ 615,000"
click at [464, 172] on div "$ 29,391" at bounding box center [482, 176] width 52 height 14
type input "$ 87,808"
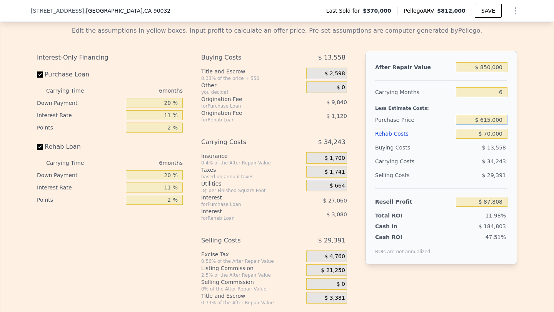
click at [488, 119] on input "$ 615,000" at bounding box center [482, 120] width 52 height 10
type input "$ 620,000"
click at [473, 160] on div "$ 34,243" at bounding box center [466, 162] width 81 height 14
type input "$ 82,489"
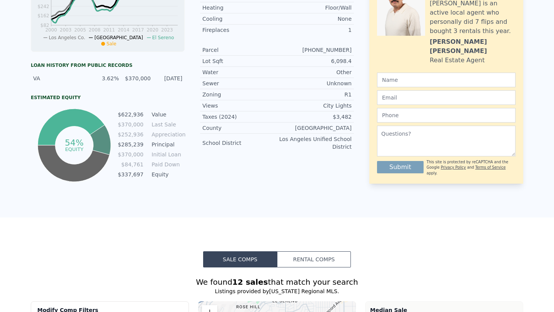
scroll to position [0, 0]
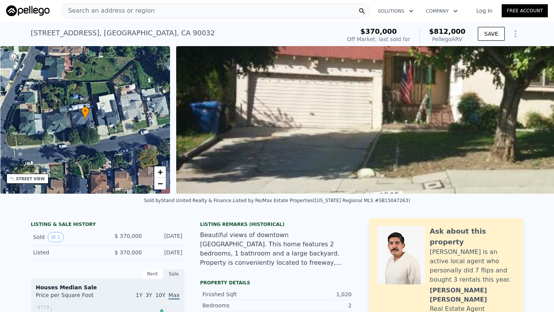
click at [89, 33] on div "4545 Yellowstone St , Los Angeles , CA 90032" at bounding box center [123, 33] width 184 height 11
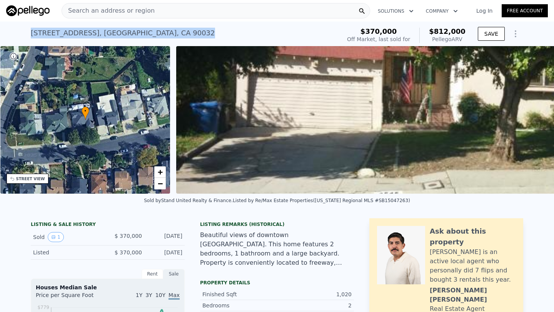
click at [89, 33] on div "4545 Yellowstone St , Los Angeles , CA 90032" at bounding box center [123, 33] width 184 height 11
copy div "4545 Yellowstone St , Los Angeles , CA 90032 Sold Jun 2015 for $370k (~ARV $812…"
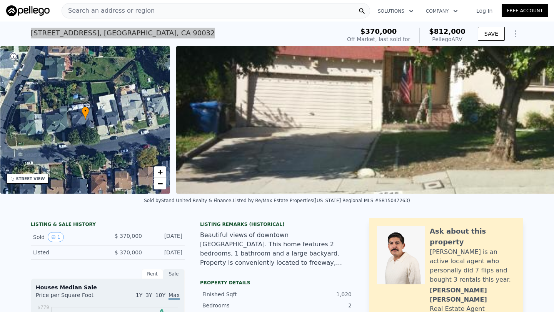
type input "$ 812,000"
type input "$ 0"
type input "$ 365,590"
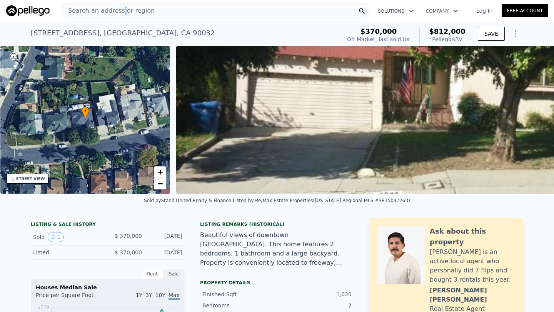
click at [120, 13] on span "Search an address or region" at bounding box center [108, 10] width 93 height 9
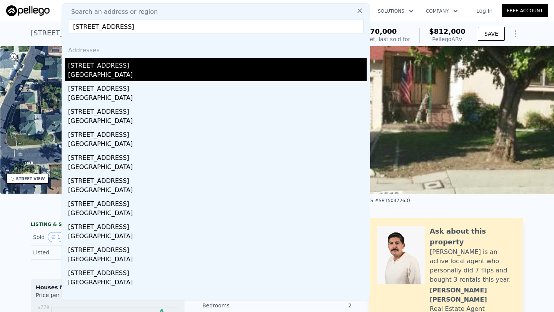
type input "6804 Bonsallo Avenue, Los Angeles, CA 90044"
click at [100, 67] on div "[STREET_ADDRESS]" at bounding box center [217, 64] width 299 height 12
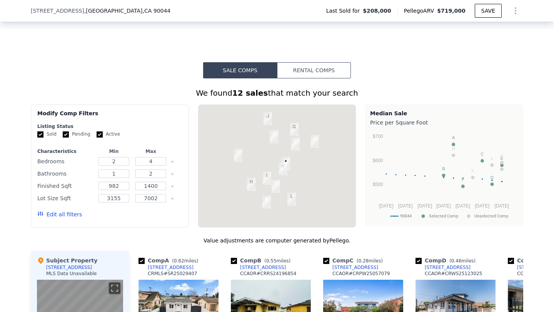
scroll to position [519, 0]
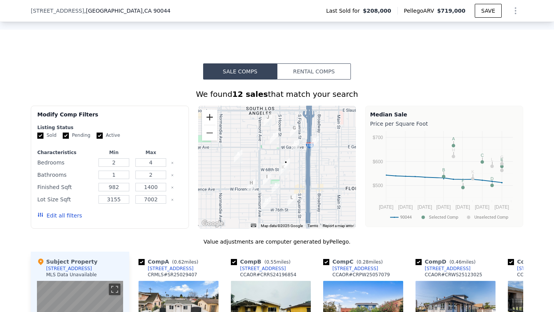
click at [207, 118] on button "Zoom in" at bounding box center [209, 117] width 15 height 15
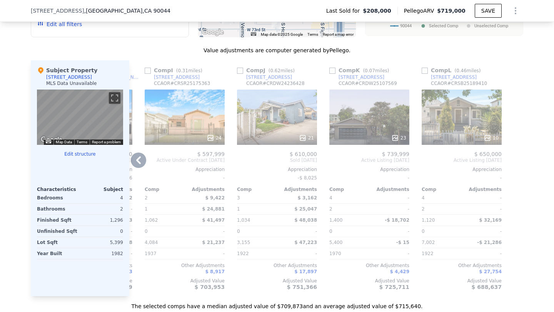
scroll to position [711, 0]
click at [373, 133] on div at bounding box center [369, 139] width 80 height 14
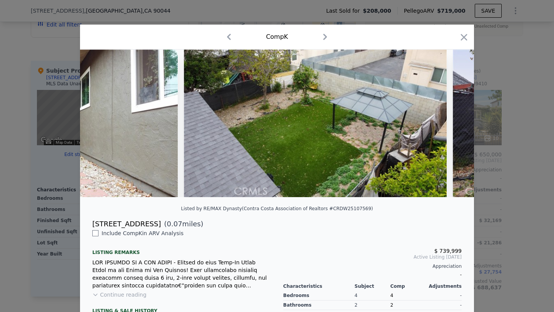
scroll to position [0, 3927]
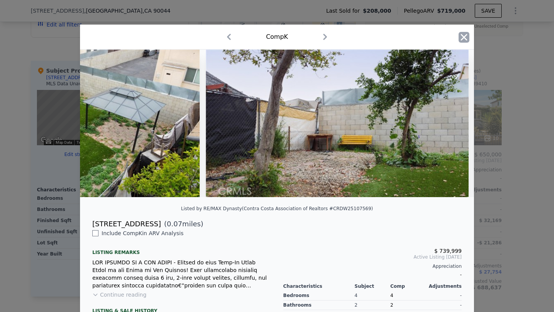
click at [466, 37] on icon "button" at bounding box center [464, 37] width 11 height 11
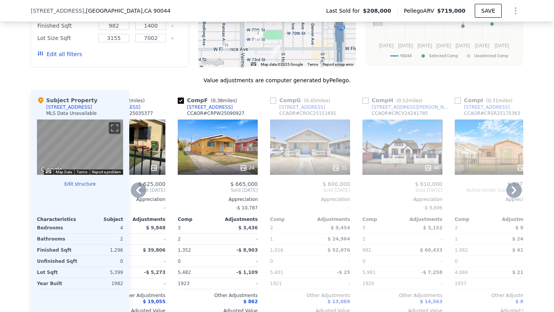
scroll to position [682, 0]
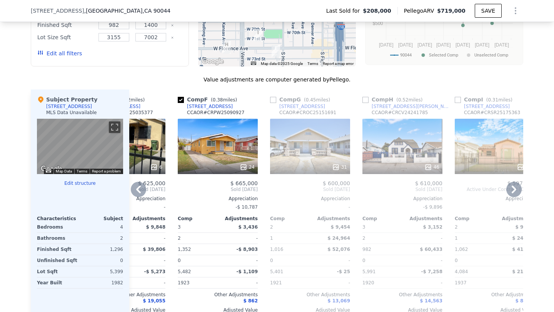
click at [223, 144] on div "24" at bounding box center [218, 146] width 80 height 55
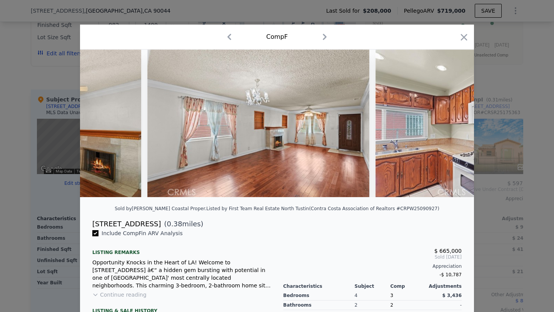
scroll to position [0, 1641]
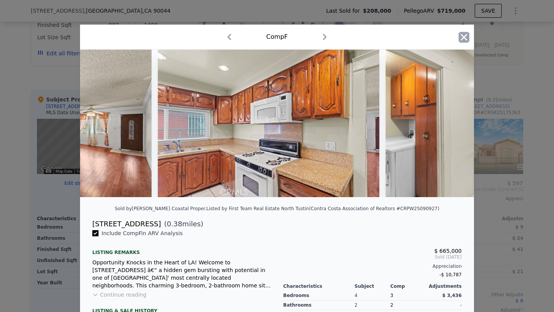
click at [468, 32] on icon "button" at bounding box center [464, 37] width 11 height 11
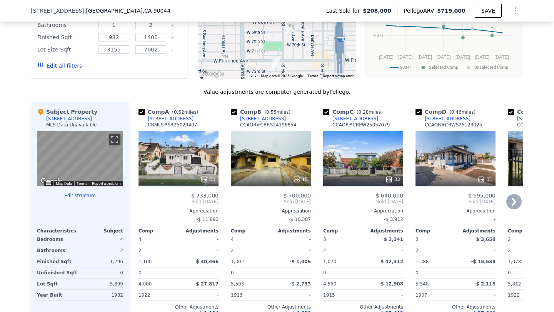
scroll to position [681, 0]
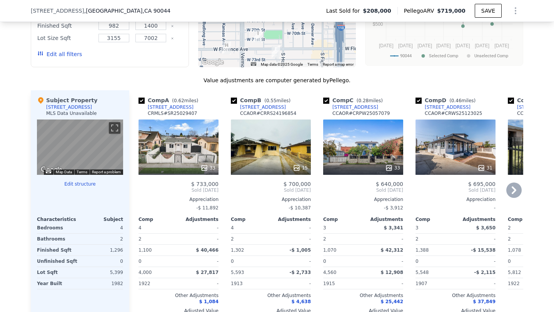
click at [380, 162] on div at bounding box center [363, 168] width 80 height 14
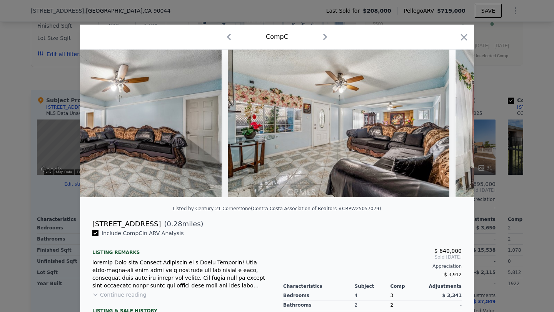
scroll to position [0, 2134]
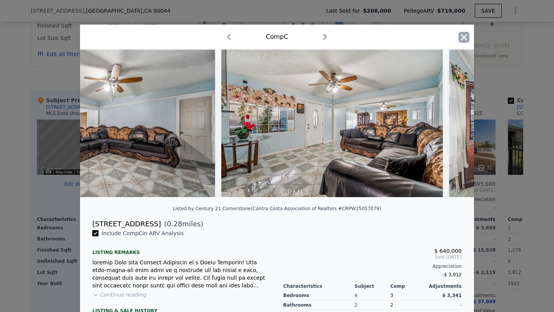
click at [466, 39] on icon "button" at bounding box center [464, 37] width 7 height 7
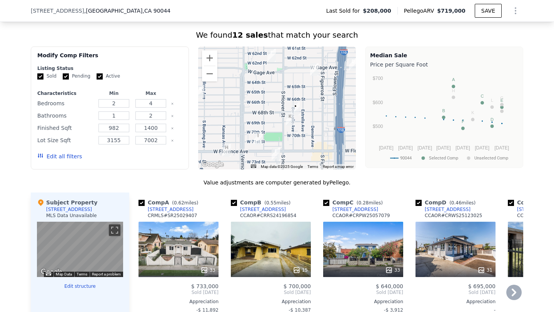
scroll to position [550, 0]
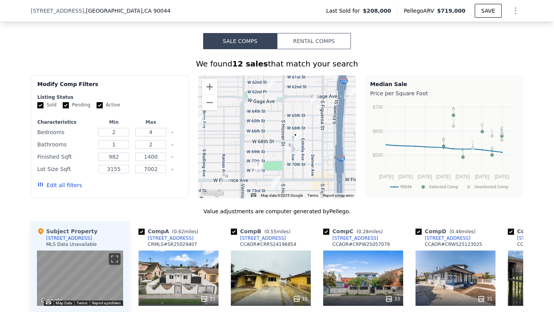
click at [180, 269] on div "33" at bounding box center [179, 278] width 80 height 55
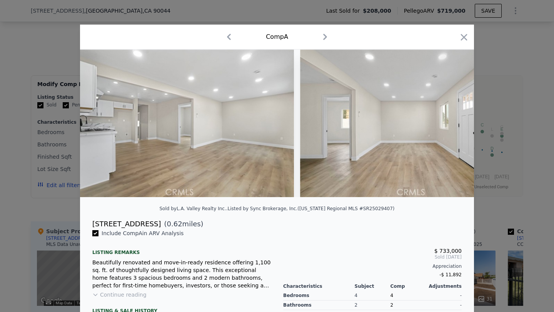
scroll to position [0, 1435]
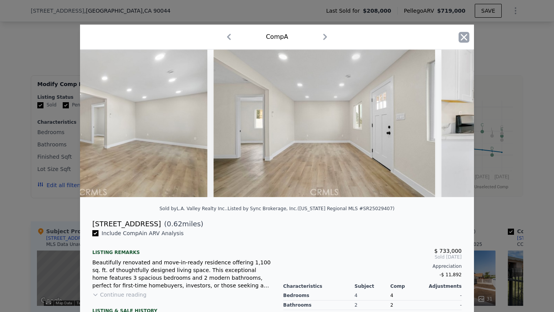
click at [462, 37] on icon "button" at bounding box center [464, 37] width 11 height 11
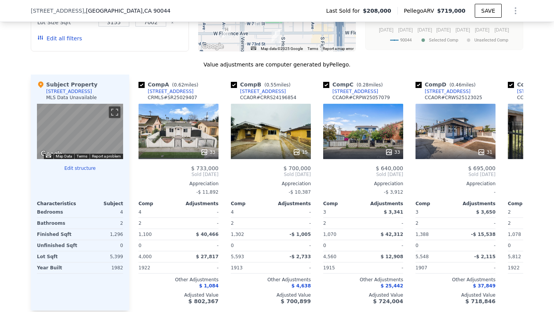
scroll to position [704, 0]
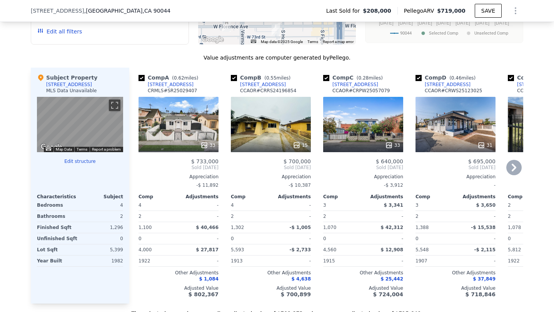
click at [174, 125] on div "33" at bounding box center [179, 124] width 80 height 55
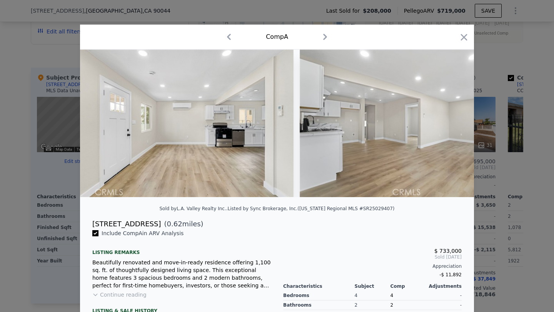
scroll to position [0, 1225]
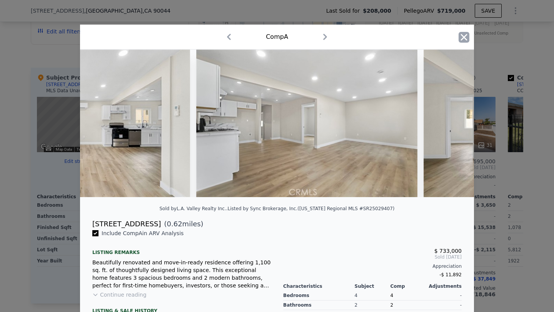
click at [465, 34] on icon "button" at bounding box center [464, 37] width 11 height 11
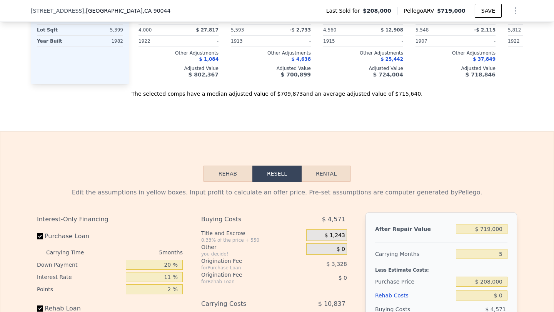
scroll to position [995, 0]
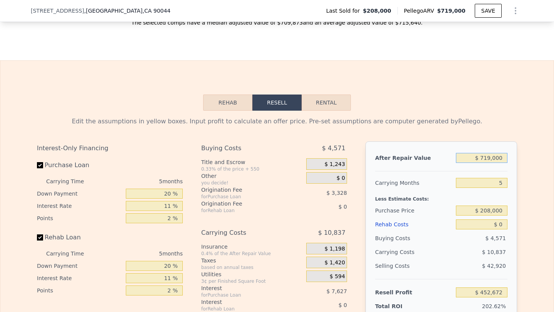
click at [481, 160] on input "$ 719,000" at bounding box center [482, 158] width 52 height 10
click at [499, 210] on input "$ 208,000" at bounding box center [482, 211] width 52 height 10
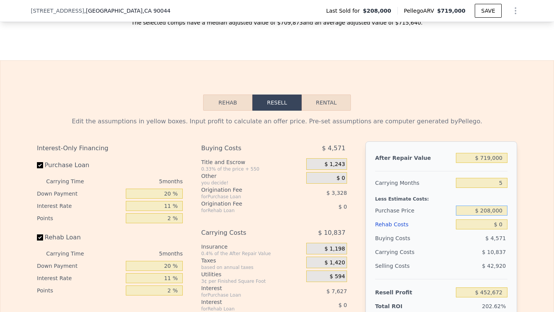
click at [499, 210] on input "$ 208,000" at bounding box center [482, 211] width 52 height 10
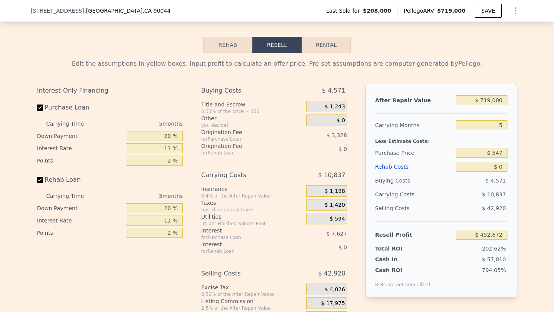
scroll to position [1056, 0]
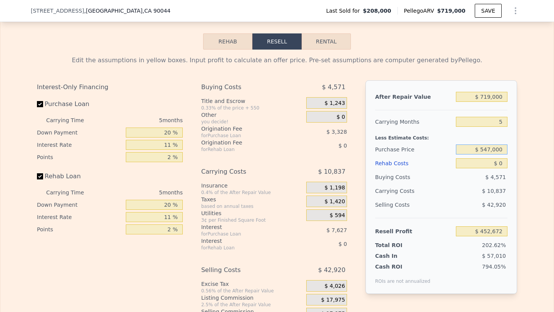
type input "$ 547,000"
click at [499, 163] on input "$ 0" at bounding box center [482, 164] width 52 height 10
type input "$ 94,689"
click at [499, 163] on input "$ 0" at bounding box center [482, 164] width 52 height 10
type input "$ 7"
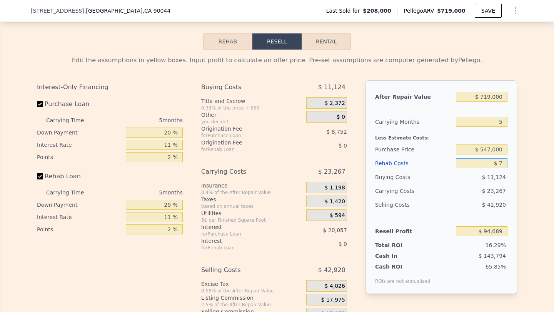
type input "$ 94,682"
type input "$ 700"
type input "$ 93,953"
type input "$ 7,000"
type input "$ 87,322"
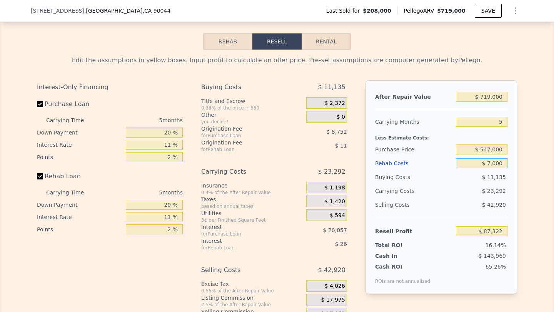
type input "$ 70,000"
type input "$ 21,004"
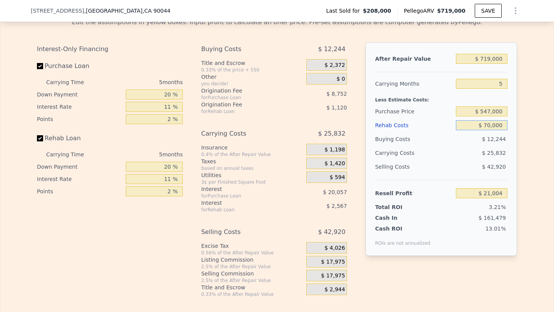
type input "$ 70,000"
click at [329, 273] on span "$ 17,975" at bounding box center [333, 276] width 24 height 7
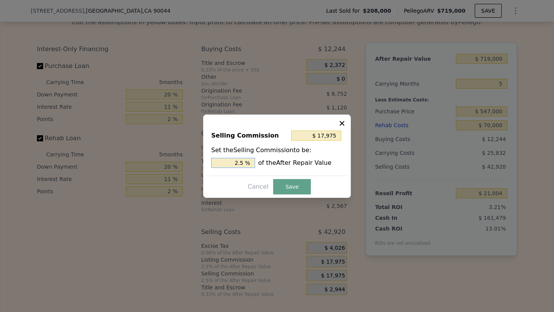
click at [234, 161] on input "2.5 %" at bounding box center [233, 163] width 44 height 10
type input "$ 0"
type input "0 %"
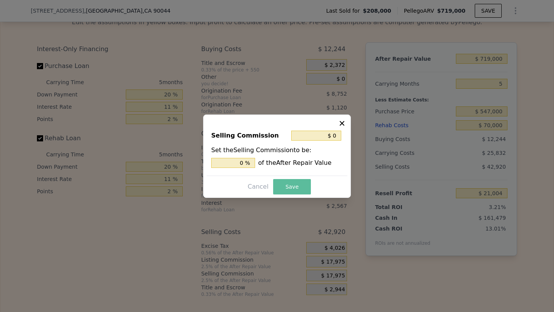
click at [297, 184] on button "Save" at bounding box center [292, 186] width 38 height 15
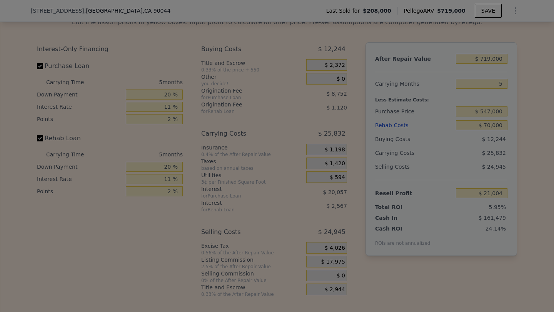
type input "$ 38,979"
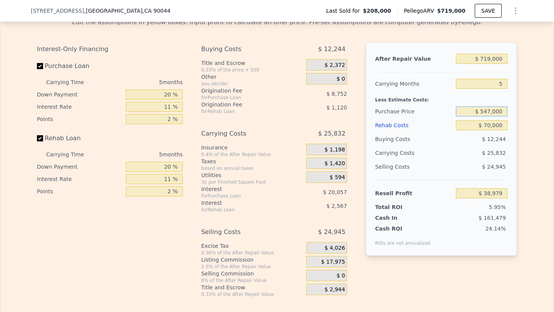
click at [489, 111] on input "$ 547,000" at bounding box center [482, 112] width 52 height 10
type input "$ 515,000"
click at [486, 144] on div "$ 12,244" at bounding box center [482, 139] width 52 height 14
type input "$ 72,768"
click at [490, 108] on input "$ 515,000" at bounding box center [482, 112] width 52 height 10
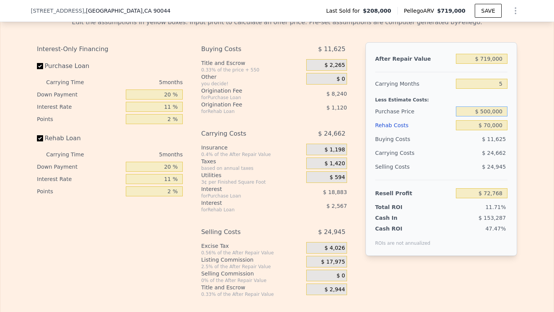
type input "$ 500,000"
click at [480, 144] on div "$ 11,625" at bounding box center [482, 139] width 52 height 14
type input "$ 88,608"
click at [480, 144] on div "$ 11,335" at bounding box center [482, 139] width 52 height 14
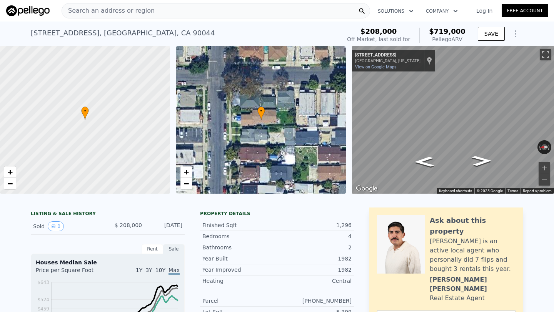
click at [69, 31] on div "6804 Bonsallo Ave , Los Angeles , CA 90044" at bounding box center [123, 33] width 184 height 11
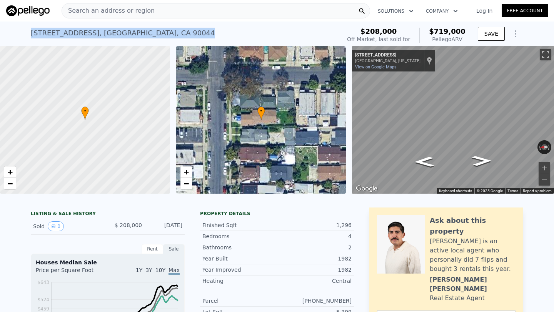
click at [69, 31] on div "6804 Bonsallo Ave , Los Angeles , CA 90044" at bounding box center [123, 33] width 184 height 11
copy div "6804 Bonsallo Ave , Los Angeles , CA 90044 Sold Sep 2003 for $208k (~ARV $719k )"
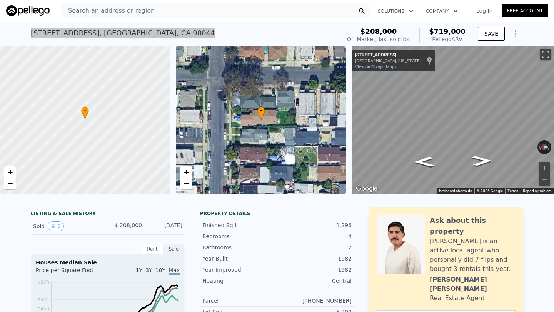
type input "$ 0"
type input "$ 452,672"
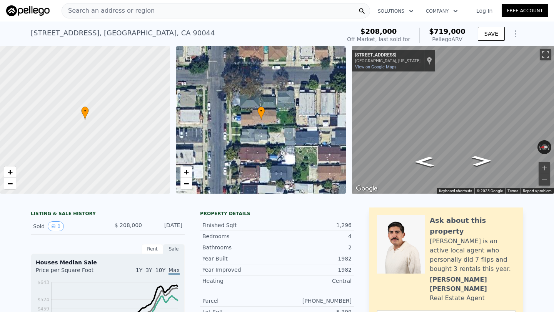
click at [108, 9] on span "Search an address or region" at bounding box center [108, 10] width 93 height 9
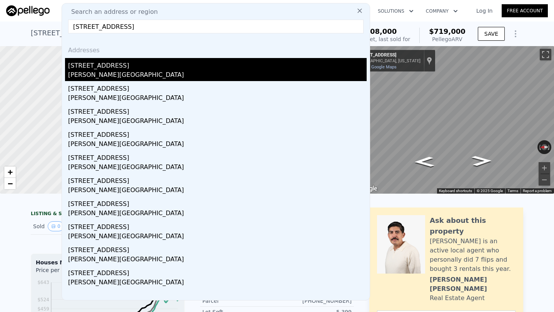
type input "16305 S Tarrant Avenue, Carson, CA 90746"
click at [132, 76] on div "Carson, CA 90746" at bounding box center [217, 75] width 299 height 11
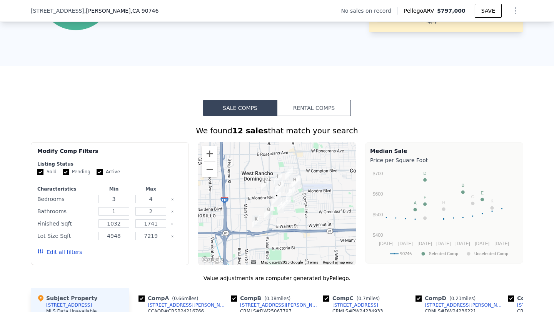
scroll to position [480, 0]
click at [212, 157] on button "Zoom in" at bounding box center [209, 153] width 15 height 15
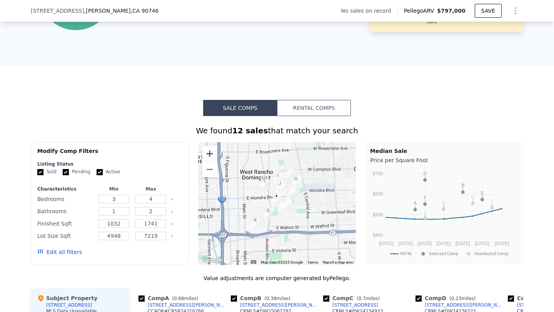
click at [212, 157] on button "Zoom in" at bounding box center [209, 153] width 15 height 15
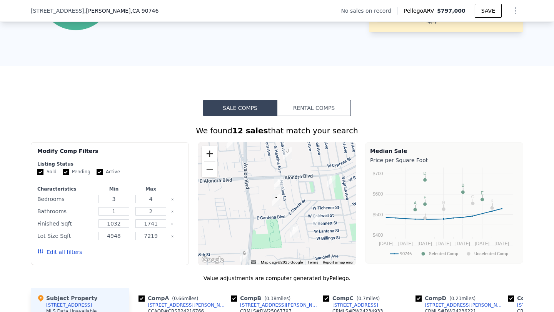
click at [212, 157] on button "Zoom in" at bounding box center [209, 153] width 15 height 15
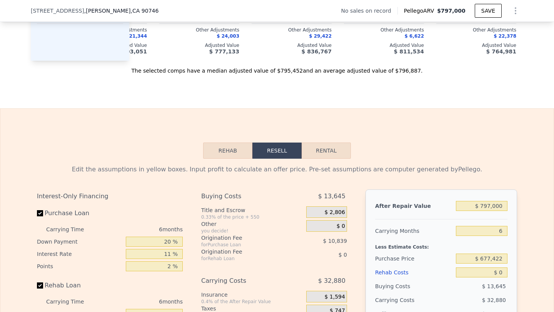
scroll to position [961, 0]
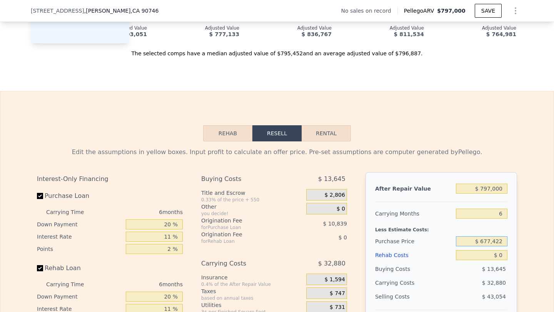
click at [497, 243] on input "$ 677,422" at bounding box center [482, 242] width 52 height 10
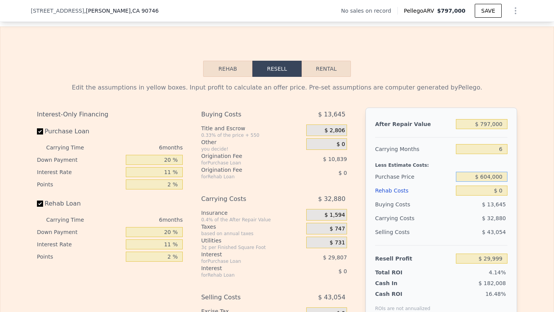
scroll to position [1031, 0]
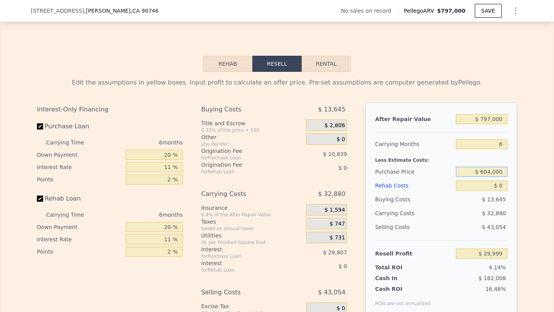
type input "$ 604,000"
click at [496, 148] on input "6" at bounding box center [482, 144] width 52 height 10
type input "$ 108,075"
click at [496, 148] on input "6" at bounding box center [482, 144] width 52 height 10
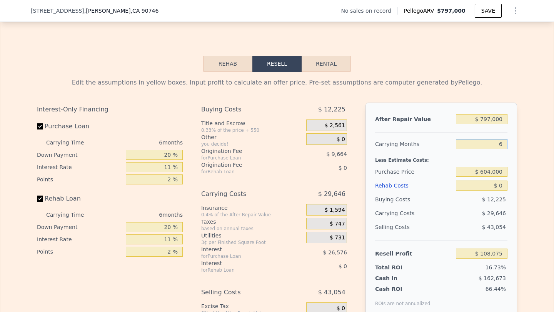
type input "5"
type input "$ 113,016"
type input "5"
click at [494, 188] on input "$ 0" at bounding box center [482, 186] width 52 height 10
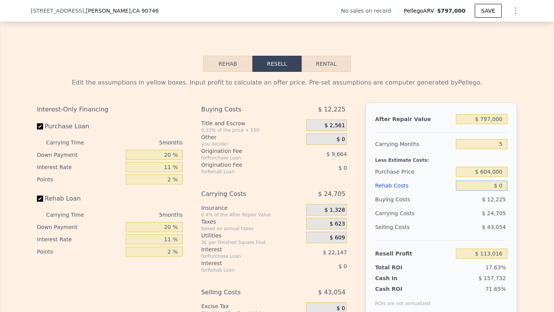
click at [494, 188] on input "$ 0" at bounding box center [482, 186] width 52 height 10
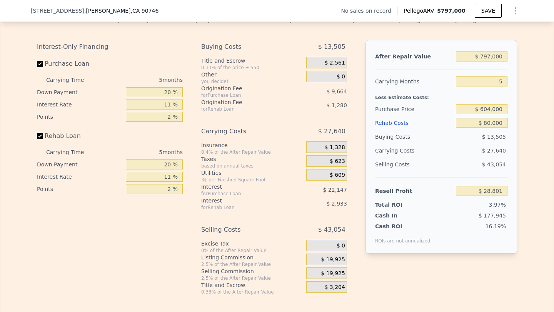
scroll to position [1100, 0]
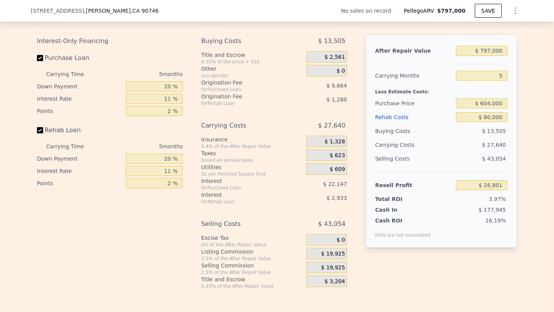
click at [335, 267] on span "$ 19,925" at bounding box center [333, 268] width 24 height 7
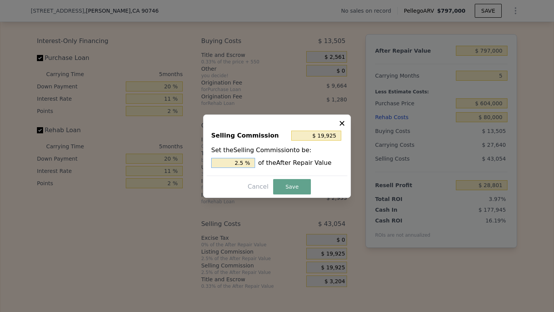
click at [221, 160] on input "2.5 %" at bounding box center [233, 163] width 44 height 10
click at [284, 187] on button "Save" at bounding box center [292, 186] width 38 height 15
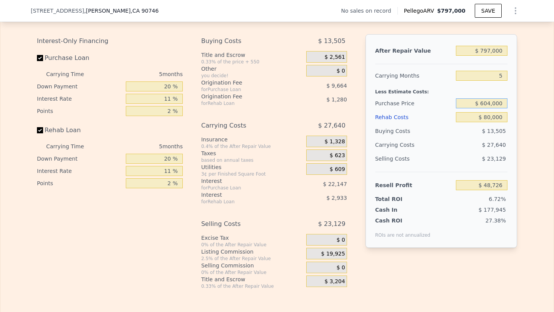
click at [490, 105] on input "$ 604,000" at bounding box center [482, 103] width 52 height 10
click at [479, 155] on div "$ 23,129" at bounding box center [482, 159] width 52 height 14
click at [490, 105] on input "$ 585,000" at bounding box center [482, 103] width 52 height 10
click at [476, 133] on div "$ 13,138" at bounding box center [482, 131] width 52 height 14
click at [490, 50] on input "$ 797,000" at bounding box center [482, 51] width 52 height 10
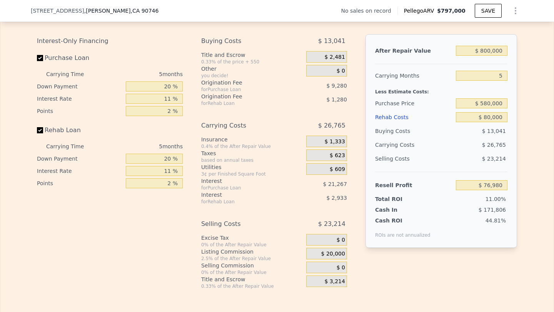
click at [472, 139] on div "$ 26,765" at bounding box center [466, 145] width 81 height 14
click at [491, 102] on input "$ 580,000" at bounding box center [482, 103] width 52 height 10
click at [454, 140] on div "$ 26,765" at bounding box center [466, 145] width 81 height 14
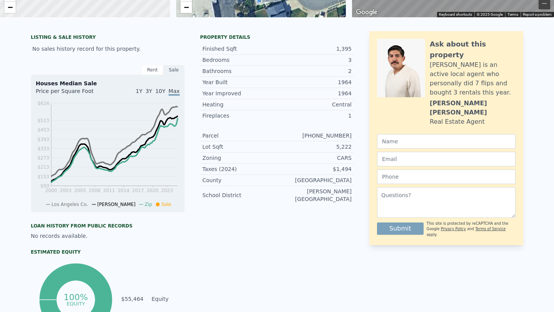
scroll to position [0, 0]
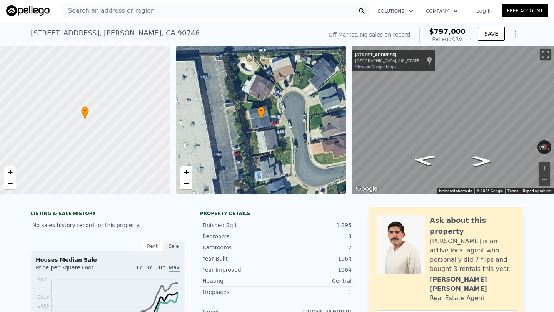
click at [69, 32] on div "16305 S Tarrant Ave , Carson , CA 90746" at bounding box center [115, 33] width 169 height 11
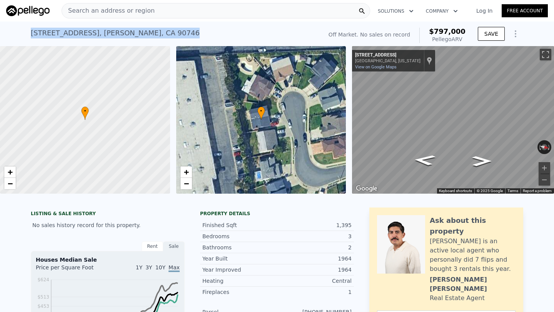
click at [69, 32] on div "16305 S Tarrant Ave , Carson , CA 90746" at bounding box center [115, 33] width 169 height 11
copy div "16305 S Tarrant Ave , Carson , CA 90746 No sales on record (~ARV $797k )"
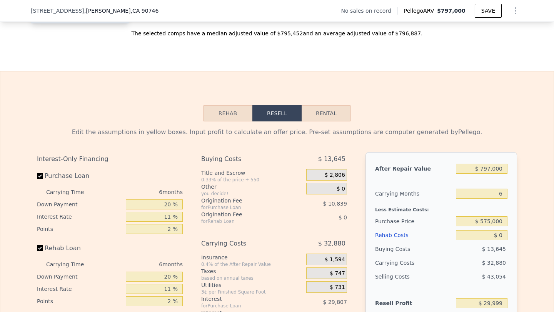
scroll to position [1001, 0]
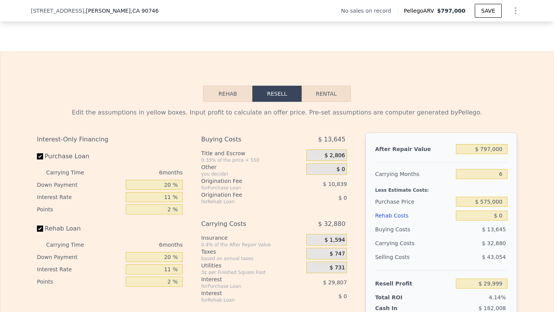
scroll to position [0, 164]
click at [495, 175] on input "6" at bounding box center [482, 174] width 52 height 10
type input "8"
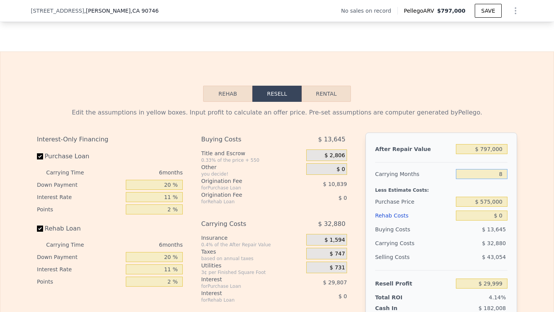
type input "$ 19,039"
type input "8"
click at [496, 217] on input "$ 0" at bounding box center [482, 216] width 52 height 10
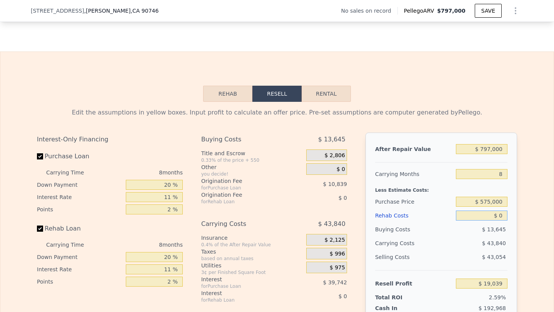
click at [496, 217] on input "$ 0" at bounding box center [482, 216] width 52 height 10
type input "$ 80"
type input "$ 18,950"
type input "$ 8,000"
type input "$ 10,439"
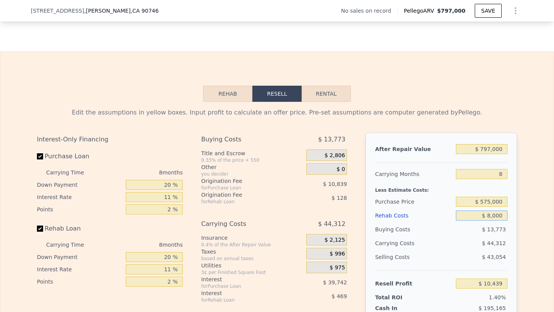
type input "$ 80,000"
type input "-$ 66,937"
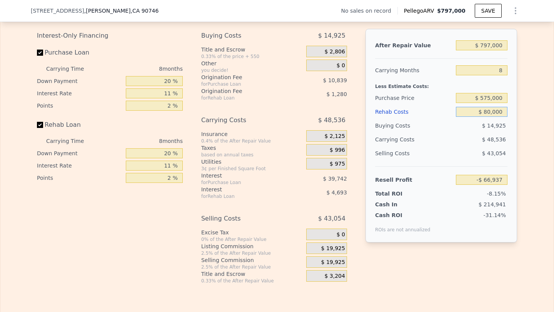
scroll to position [1110, 0]
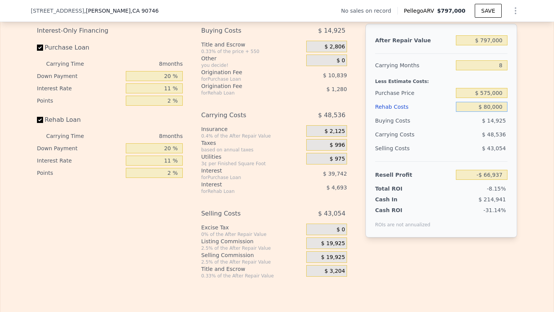
type input "$ 80,000"
click at [504, 96] on input "$ 575,000" at bounding box center [482, 93] width 52 height 10
type input "$ 575,000"
click at [477, 118] on div "$ 14,925" at bounding box center [482, 121] width 52 height 14
type input "$ 43,473"
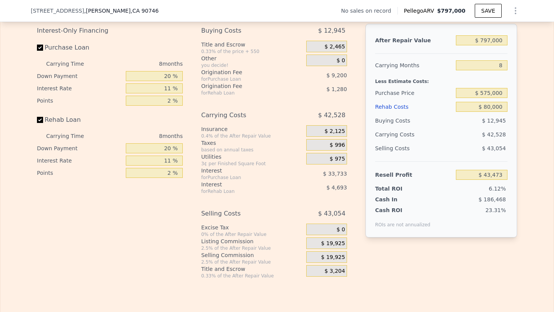
click at [335, 259] on span "$ 19,925" at bounding box center [333, 257] width 24 height 7
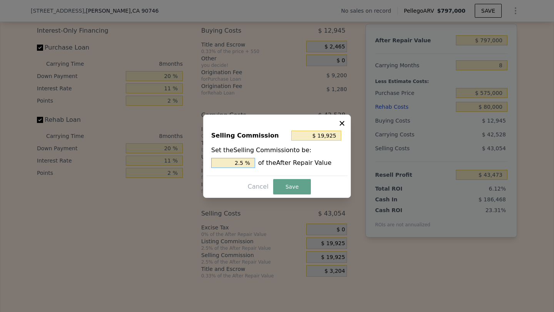
click at [234, 165] on input "2.5 %" at bounding box center [233, 163] width 44 height 10
type input "$ 0"
type input "0 %"
click at [290, 184] on button "Save" at bounding box center [292, 186] width 38 height 15
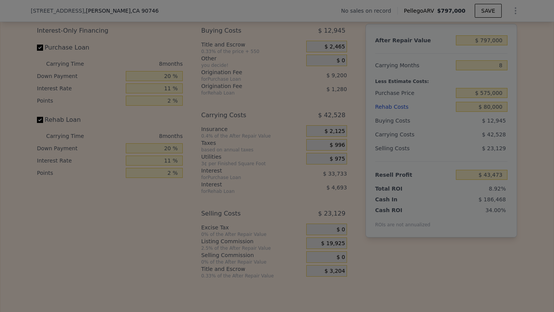
type input "$ 63,398"
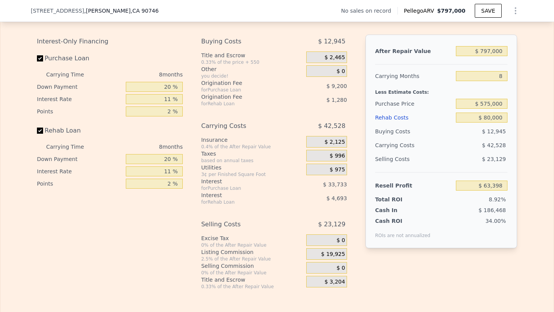
scroll to position [1099, 0]
click at [496, 78] on input "8" at bounding box center [482, 77] width 52 height 10
type input "5"
type input "$ 79,346"
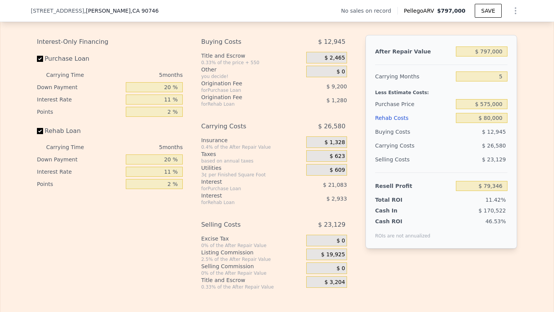
click at [467, 140] on div "$ 26,580" at bounding box center [466, 146] width 81 height 14
type input "6"
type input "$ 0"
type input "$ 29,999"
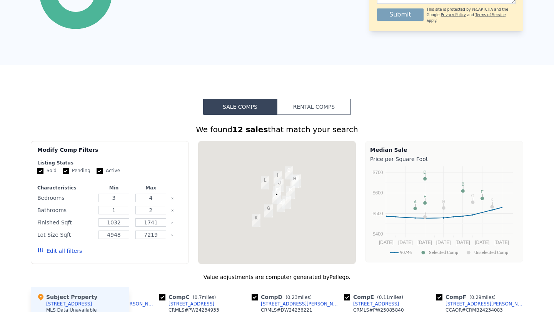
scroll to position [0, 0]
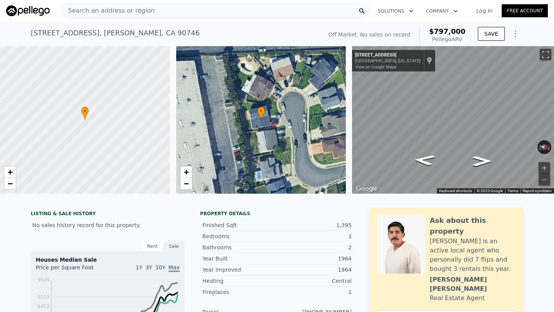
click at [123, 11] on span "Search an address or region" at bounding box center [108, 10] width 93 height 9
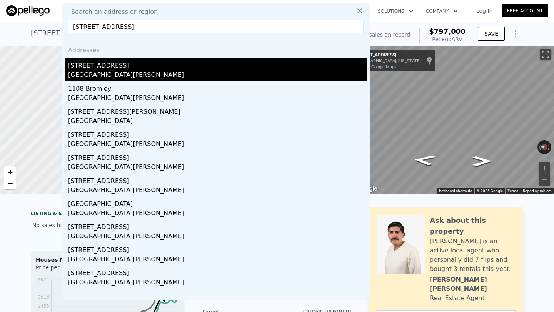
type input "[STREET_ADDRESS]"
click at [132, 73] on div "[GEOGRAPHIC_DATA][PERSON_NAME]" at bounding box center [217, 75] width 299 height 11
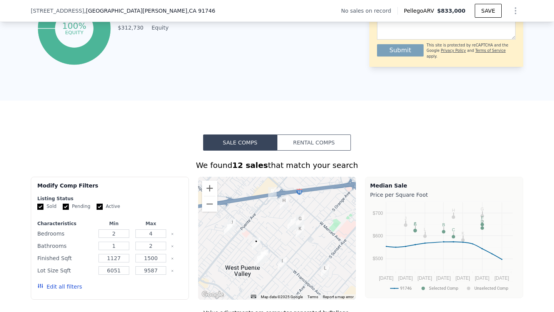
scroll to position [495, 0]
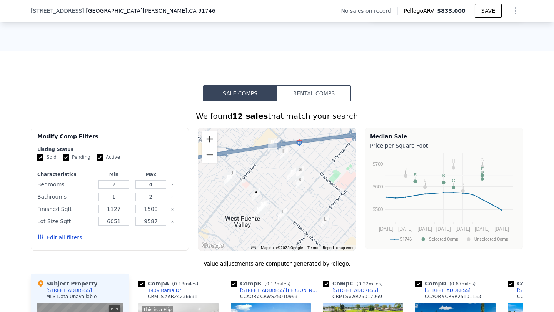
click at [210, 142] on button "Zoom in" at bounding box center [209, 139] width 15 height 15
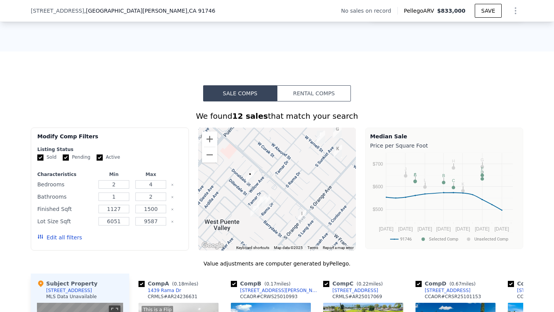
drag, startPoint x: 291, startPoint y: 209, endPoint x: 305, endPoint y: 178, distance: 33.8
click at [305, 178] on div at bounding box center [277, 189] width 158 height 123
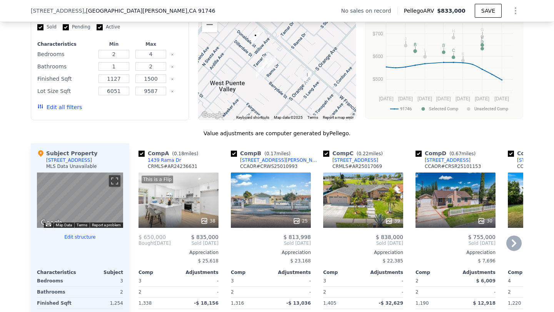
scroll to position [631, 0]
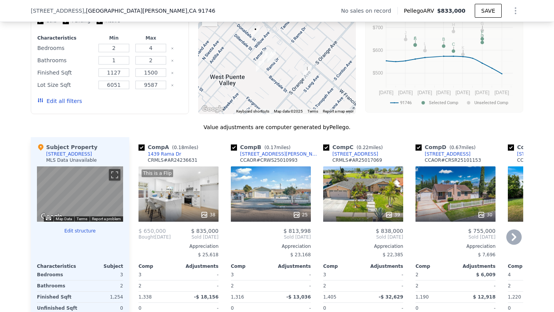
click at [188, 214] on div "38" at bounding box center [178, 215] width 73 height 8
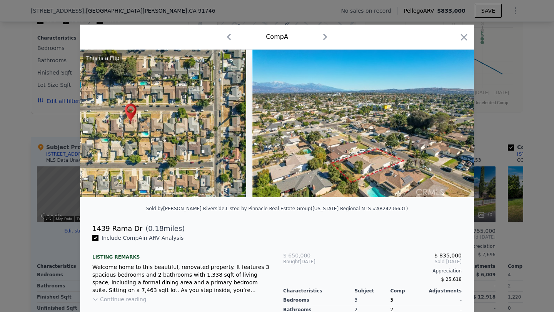
scroll to position [0, 7437]
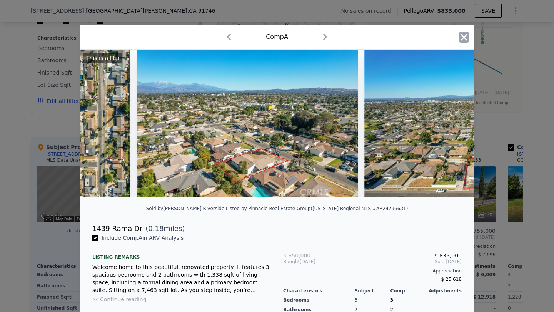
click at [459, 34] on icon "button" at bounding box center [464, 37] width 11 height 11
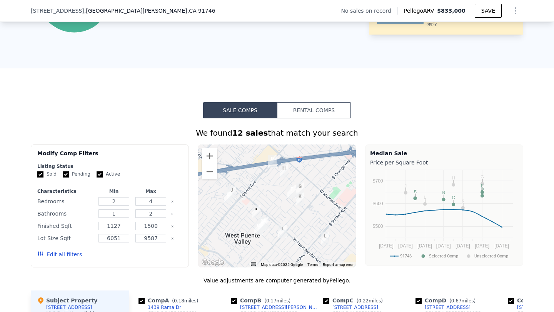
scroll to position [479, 0]
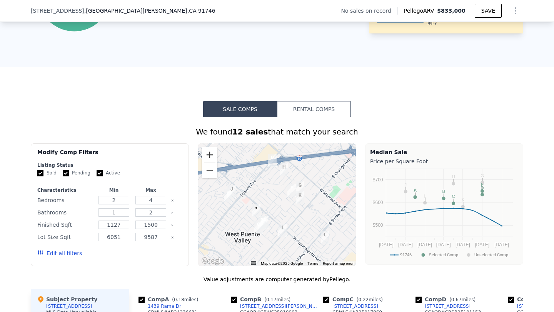
click at [204, 155] on button "Zoom in" at bounding box center [209, 154] width 15 height 15
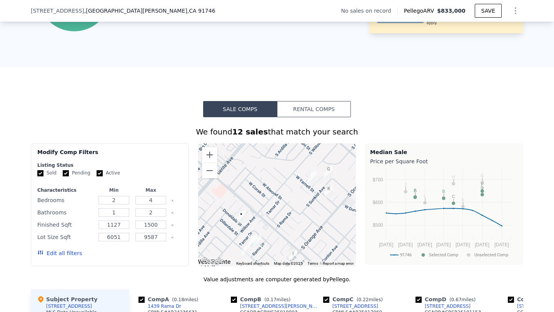
drag, startPoint x: 269, startPoint y: 201, endPoint x: 276, endPoint y: 193, distance: 10.9
click at [276, 193] on div at bounding box center [277, 205] width 158 height 123
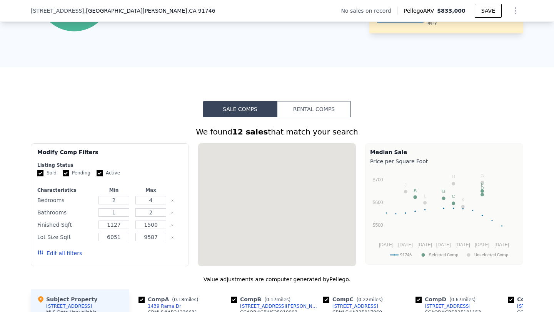
scroll to position [711, 0]
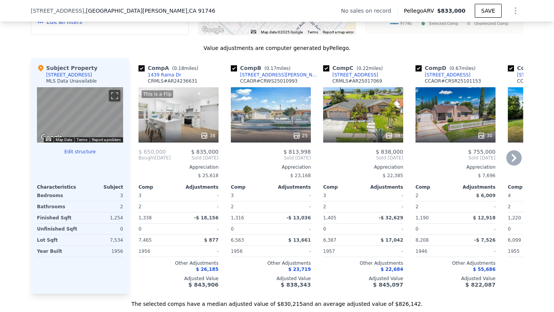
click at [260, 122] on div "25" at bounding box center [271, 114] width 80 height 55
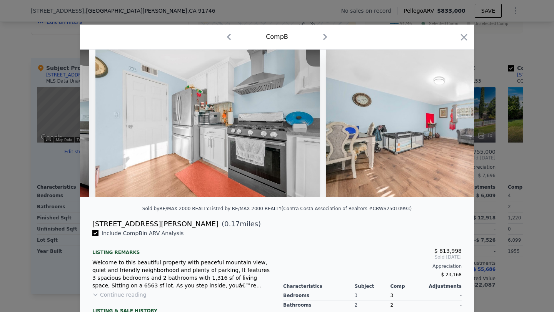
scroll to position [0, 2366]
click at [464, 36] on icon "button" at bounding box center [464, 37] width 7 height 7
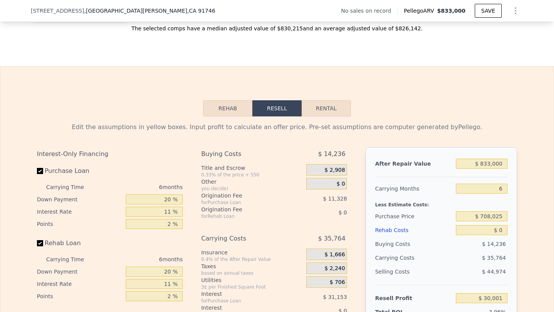
scroll to position [1000, 0]
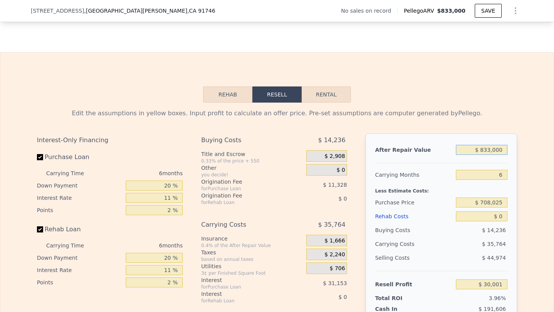
click at [487, 150] on input "$ 833,000" at bounding box center [482, 150] width 52 height 10
click at [490, 203] on input "$ 708,025" at bounding box center [482, 203] width 52 height 10
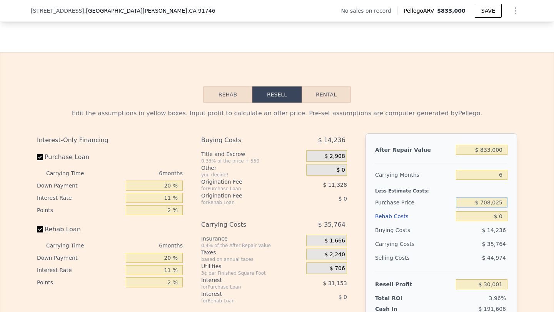
click at [490, 203] on input "$ 708,025" at bounding box center [482, 203] width 52 height 10
type input "$ 650,000"
click at [499, 218] on input "$ 0" at bounding box center [482, 217] width 52 height 10
type input "$ 91,697"
click at [499, 218] on input "$ 0" at bounding box center [482, 217] width 52 height 10
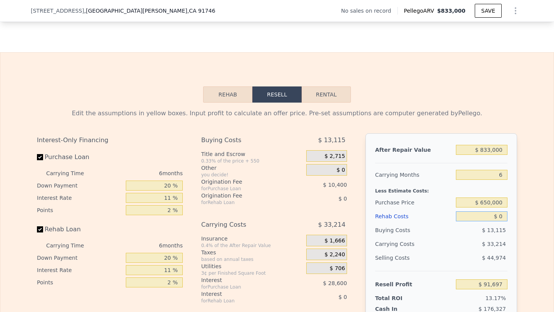
click at [499, 218] on input "$ 0" at bounding box center [482, 217] width 52 height 10
type input "$ 7"
type input "$ 91,690"
type input "$ 75"
type input "$ 91,615"
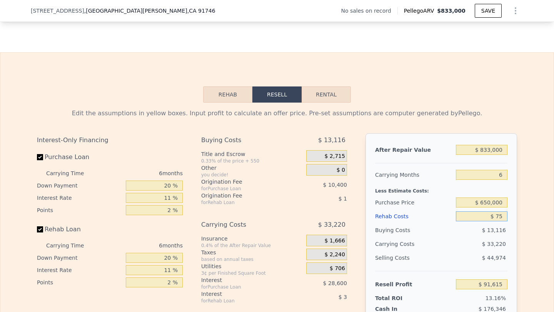
type input "$ 750"
type input "$ 90,899"
type input "$ 7,500"
type input "$ 83,747"
type input "$ 75,000"
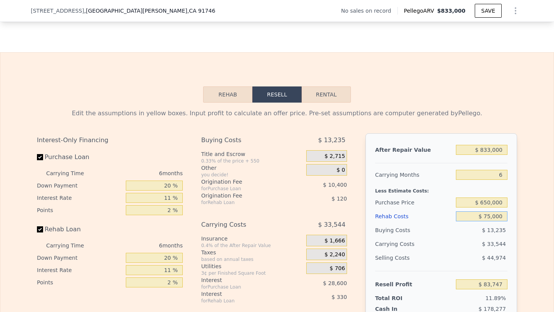
type input "$ 12,197"
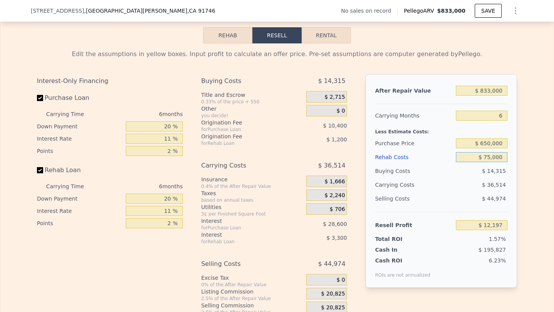
scroll to position [1079, 0]
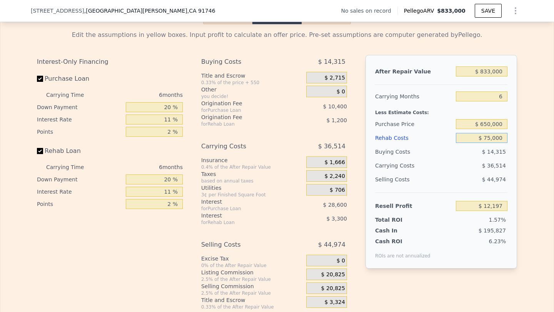
type input "$ 75,000"
click at [503, 97] on input "6" at bounding box center [482, 97] width 52 height 10
type input "5"
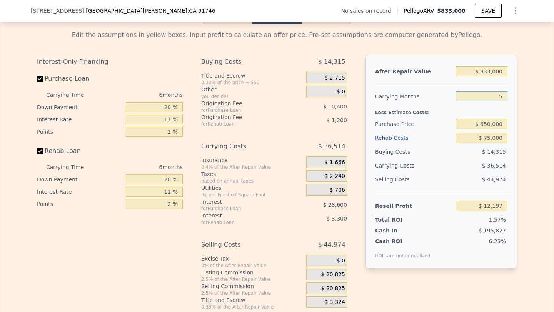
type input "$ 18,283"
type input "5"
click at [436, 167] on div "$ 30,428" at bounding box center [466, 166] width 81 height 14
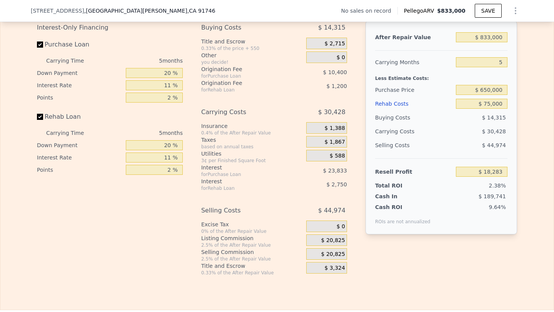
scroll to position [1153, 0]
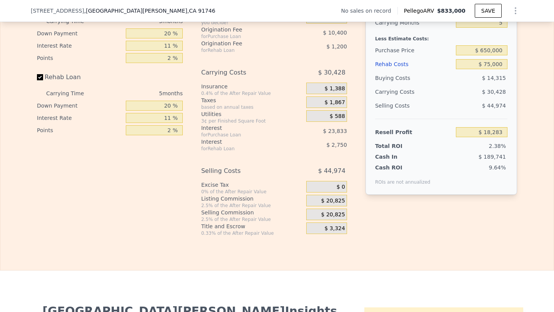
click at [317, 213] on div "$ 20,825" at bounding box center [326, 215] width 41 height 12
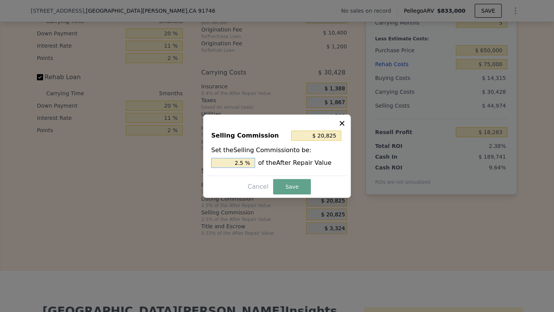
click at [229, 158] on input "2.5 %" at bounding box center [233, 163] width 44 height 10
type input "$ 0"
type input "0 %"
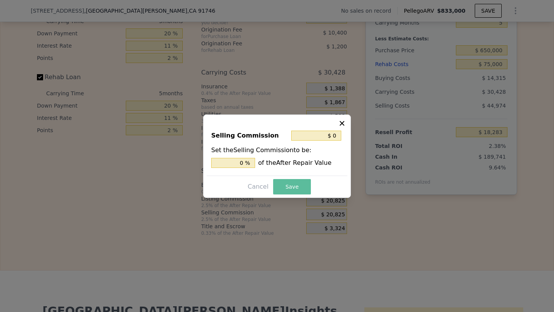
click at [290, 182] on button "Save" at bounding box center [292, 186] width 38 height 15
type input "$ 39,108"
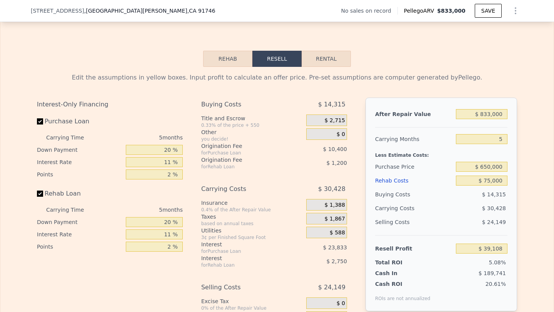
scroll to position [1032, 0]
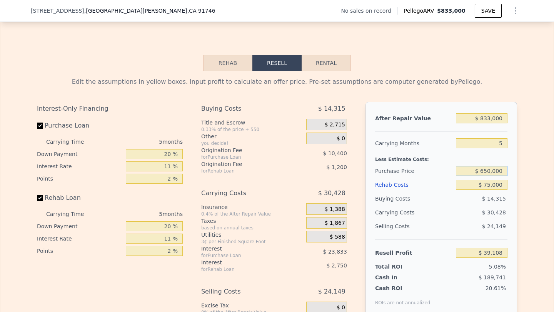
click at [489, 170] on input "$ 650,000" at bounding box center [482, 171] width 52 height 10
type input "$ 620,000"
click at [467, 211] on div "$ 30,428" at bounding box center [466, 213] width 81 height 14
type input "$ 70,788"
click at [491, 170] on input "$ 620,000" at bounding box center [482, 171] width 52 height 10
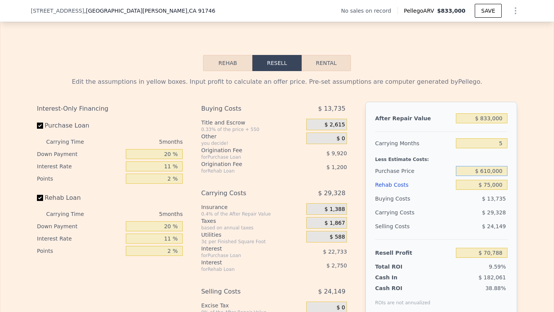
type input "$ 610,000"
click at [485, 216] on div "$ 29,328" at bounding box center [466, 213] width 81 height 14
type input "$ 81,352"
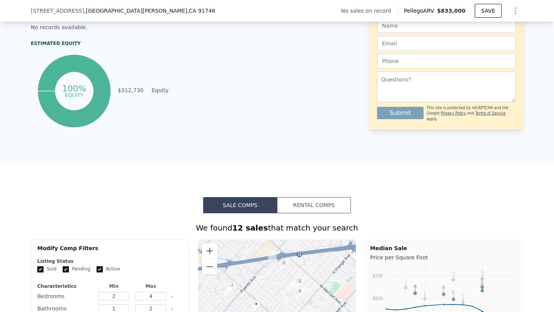
scroll to position [0, 0]
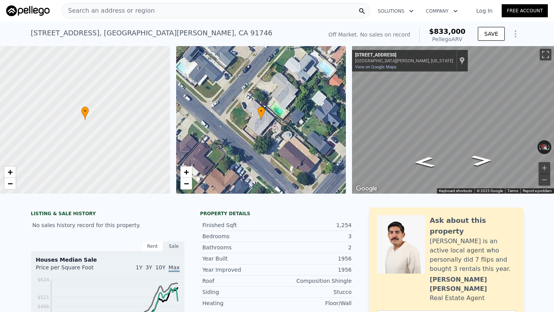
click at [76, 33] on div "[STREET_ADDRESS][PERSON_NAME]" at bounding box center [152, 33] width 242 height 11
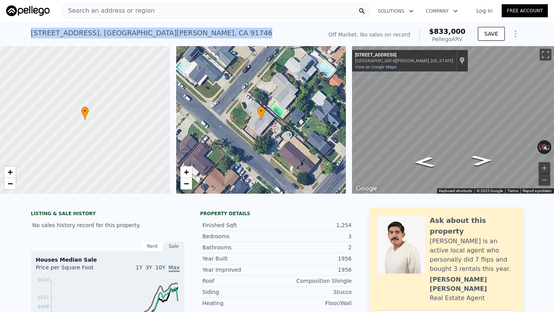
click at [76, 33] on div "[STREET_ADDRESS][PERSON_NAME]" at bounding box center [152, 33] width 242 height 11
copy div "[STREET_ADDRESS][PERSON_NAME] No sales on record (~ARV $833k )"
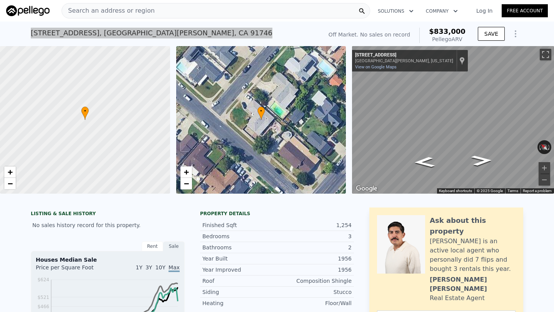
type input "6"
type input "$ 0"
type input "$ 30,001"
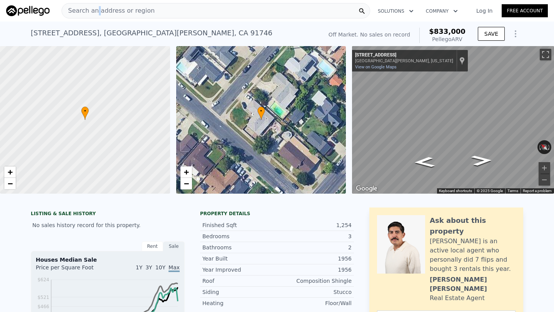
click at [97, 15] on span "Search an address or region" at bounding box center [108, 10] width 93 height 9
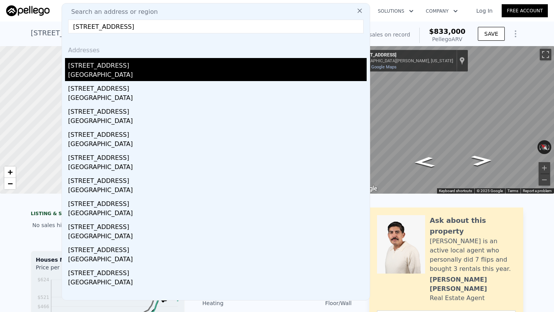
type input "[STREET_ADDRESS]"
click at [155, 67] on div "[STREET_ADDRESS]" at bounding box center [217, 64] width 299 height 12
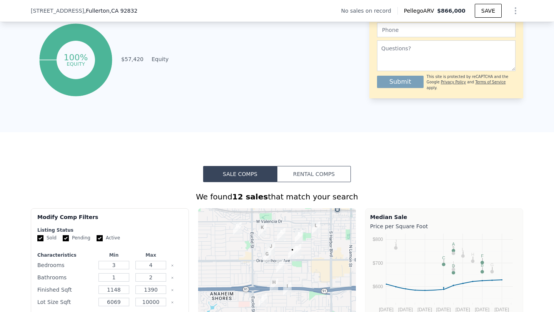
scroll to position [483, 0]
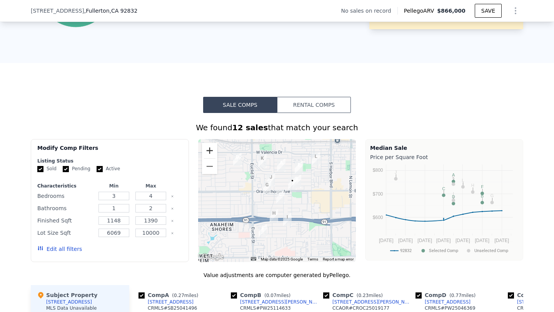
click at [209, 145] on button "Zoom in" at bounding box center [209, 150] width 15 height 15
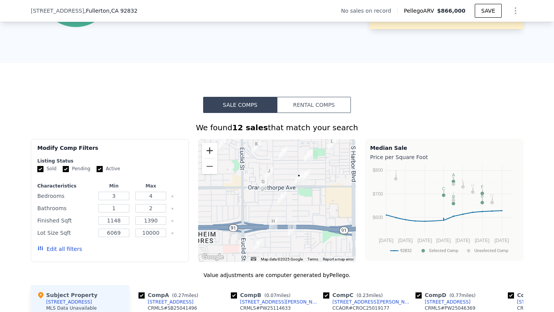
click at [209, 145] on button "Zoom in" at bounding box center [209, 150] width 15 height 15
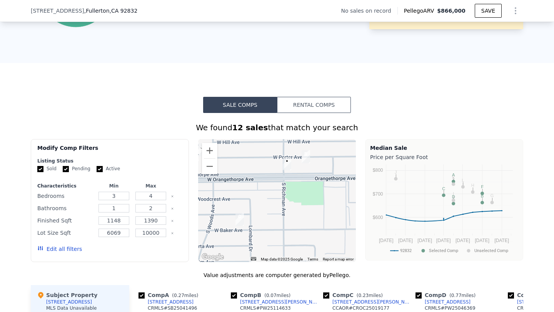
drag, startPoint x: 309, startPoint y: 168, endPoint x: 244, endPoint y: 187, distance: 68.3
click at [244, 187] on div at bounding box center [277, 200] width 158 height 123
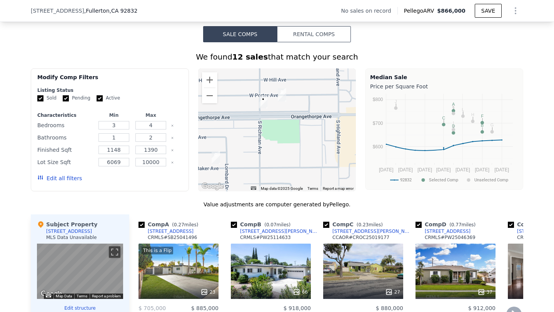
scroll to position [546, 0]
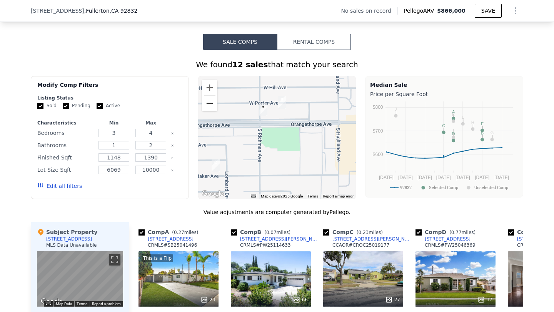
click at [212, 102] on button "Zoom out" at bounding box center [209, 103] width 15 height 15
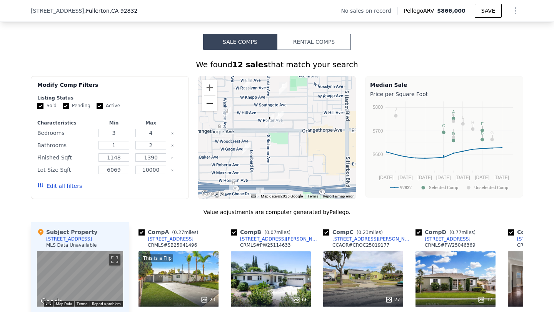
click at [212, 102] on button "Zoom out" at bounding box center [209, 103] width 15 height 15
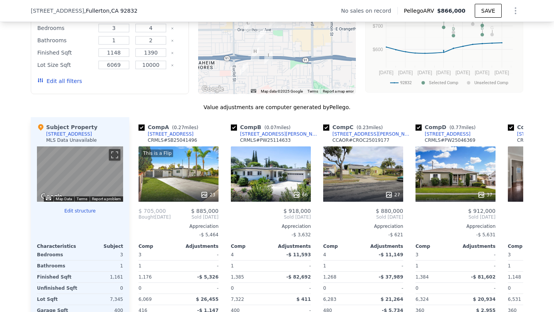
scroll to position [658, 0]
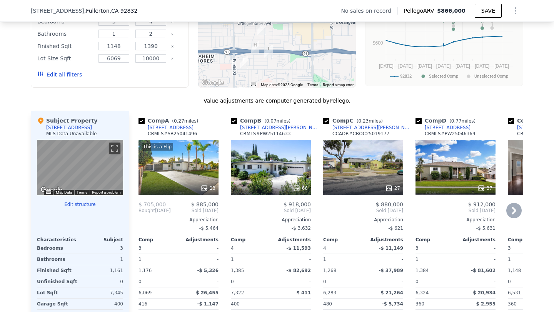
click at [180, 171] on div "This is a Flip 23" at bounding box center [179, 167] width 80 height 55
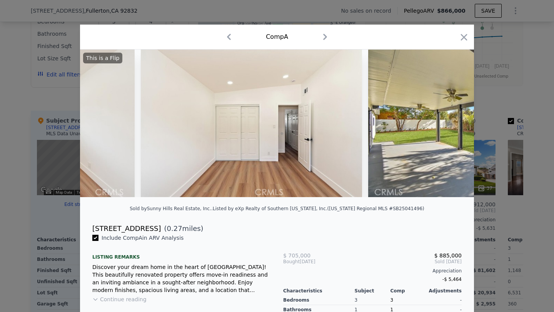
scroll to position [0, 4834]
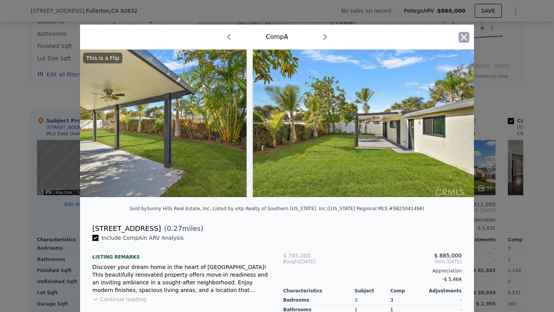
click at [459, 35] on icon "button" at bounding box center [464, 37] width 11 height 11
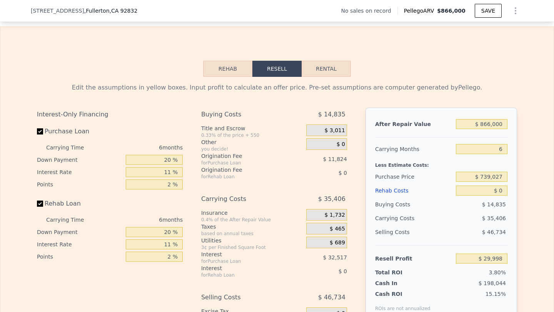
scroll to position [1055, 0]
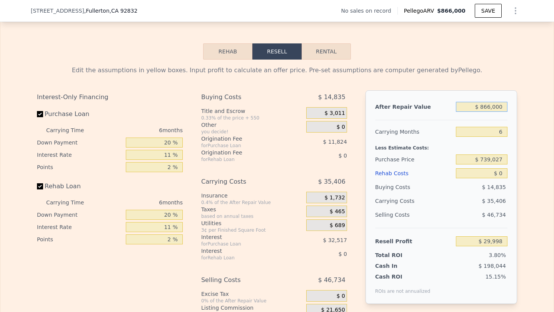
click at [497, 107] on input "$ 866,000" at bounding box center [482, 107] width 52 height 10
type input "$ 8"
type input "-$ 788,078"
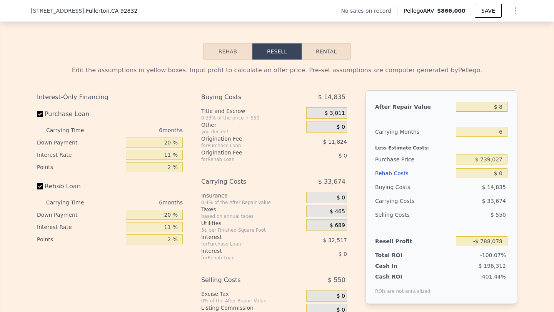
type input "$ 86"
type input "-$ 788,004"
type input "$ 860"
type input "-$ 787,275"
type input "$ 8,600"
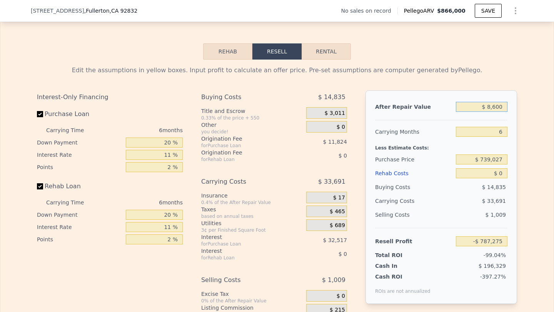
type input "-$ 779,962"
type input "$ 86,000"
type input "-$ 706,844"
type input "$ 860,000"
type input "$ 24,330"
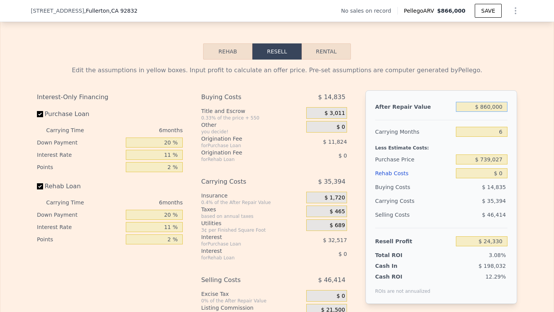
type input "$ 860,000"
click at [499, 133] on input "6" at bounding box center [482, 132] width 52 height 10
type input "5"
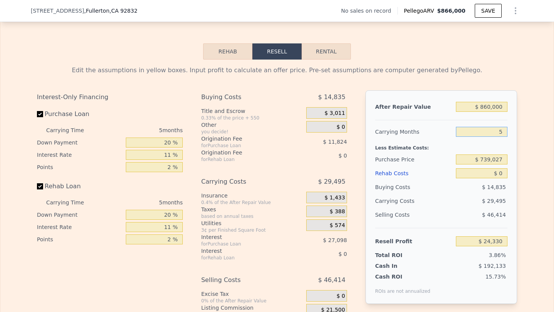
type input "$ 30,229"
type input "5"
click at [495, 157] on input "$ 739,027" at bounding box center [482, 160] width 52 height 10
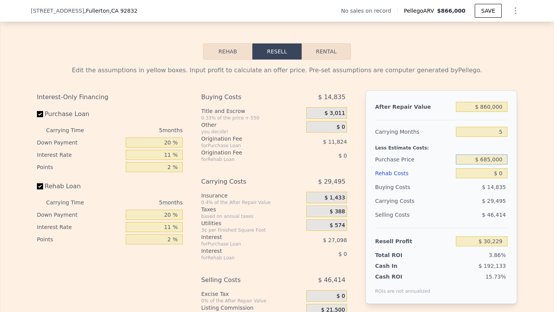
type input "$ 685,000"
type input "$ 87,285"
type input "$ 8"
type input "$ 87,277"
type input "$ 80"
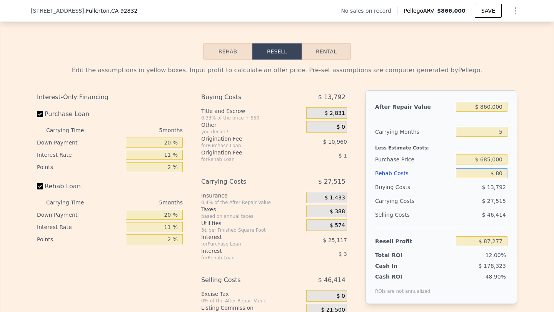
type input "$ 87,199"
type input "$ 8,000"
type input "$ 78,862"
type input "$ 80,000"
type input "$ 3,070"
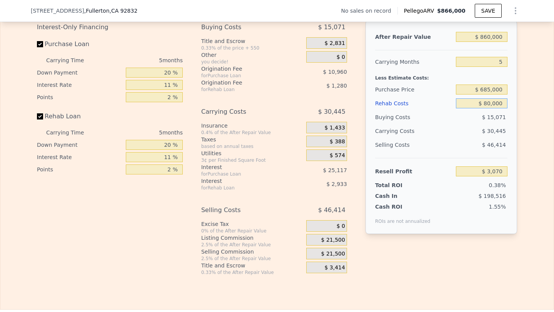
scroll to position [1132, 0]
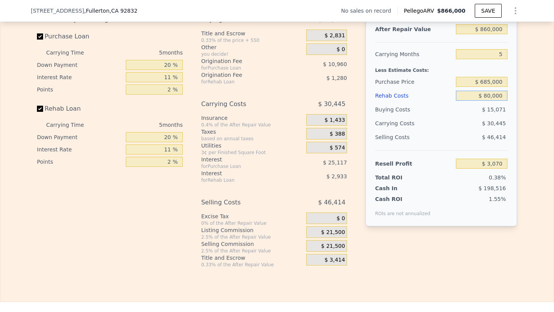
type input "$ 80,000"
click at [335, 244] on span "$ 21,500" at bounding box center [333, 246] width 24 height 7
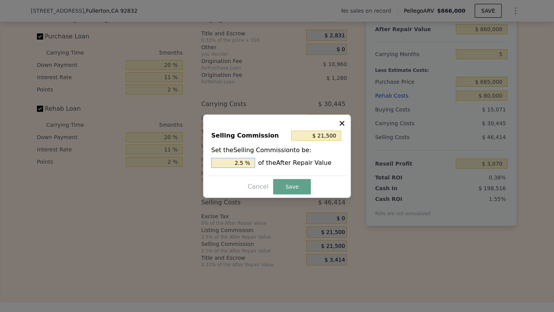
click at [225, 162] on input "2.5 %" at bounding box center [233, 163] width 44 height 10
type input "$ 0"
type input "0 %"
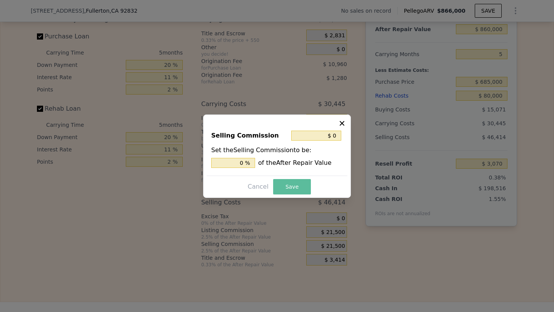
click at [302, 186] on button "Save" at bounding box center [292, 186] width 38 height 15
type input "$ 24,570"
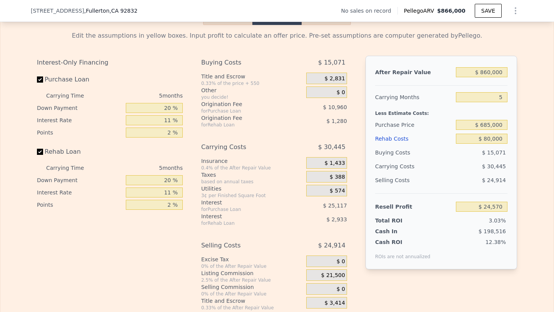
scroll to position [1089, 0]
click at [490, 123] on input "$ 685,000" at bounding box center [482, 125] width 52 height 10
type input "$ 625,000"
click at [471, 171] on div "$ 30,445" at bounding box center [466, 167] width 81 height 14
type input "$ 87,930"
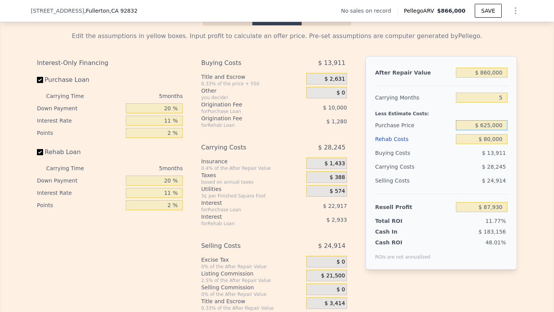
click at [487, 125] on input "$ 625,000" at bounding box center [482, 125] width 52 height 10
type input "$ 635,000"
click at [477, 158] on div "$ 13,911" at bounding box center [482, 153] width 52 height 14
type input "$ 77,366"
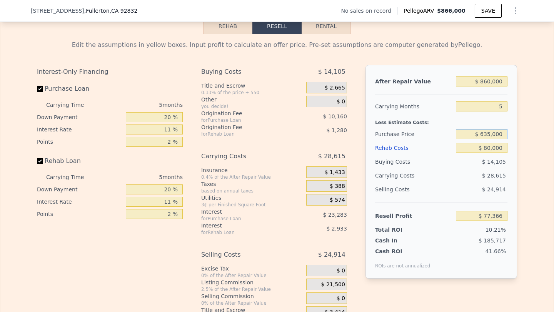
click at [488, 135] on input "$ 635,000" at bounding box center [482, 134] width 52 height 10
type input "$ 625,000"
click at [473, 167] on div "$ 14,105" at bounding box center [482, 162] width 52 height 14
type input "$ 87,930"
click at [489, 135] on input "$ 625,000" at bounding box center [482, 134] width 52 height 10
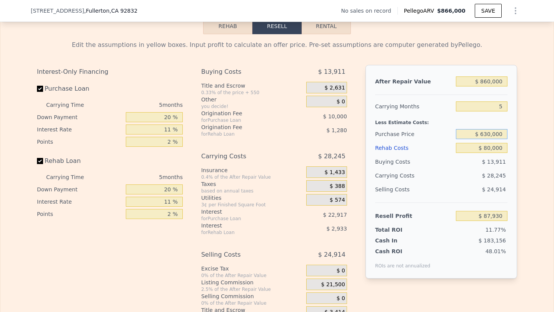
type input "$ 630,000"
click at [489, 169] on div "$ 28,245" at bounding box center [466, 176] width 81 height 14
type input "$ 82,648"
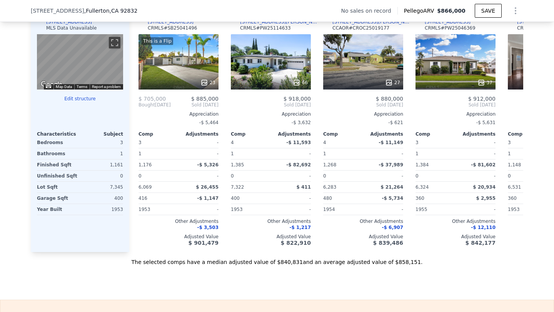
scroll to position [753, 0]
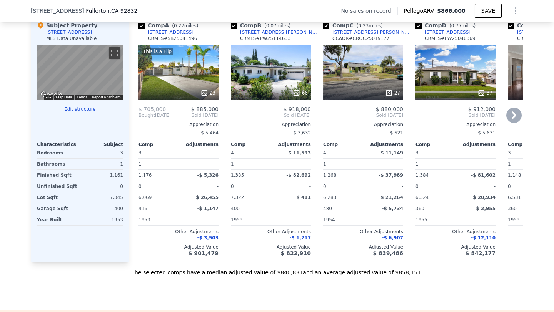
click at [194, 33] on div "Comp A ( 0.27 miles) [STREET_ADDRESS] CRMLS # SB25041496" at bounding box center [179, 33] width 80 height 23
copy div "[STREET_ADDRESS]"
type input "$ 866,000"
type input "6"
type input "$ 0"
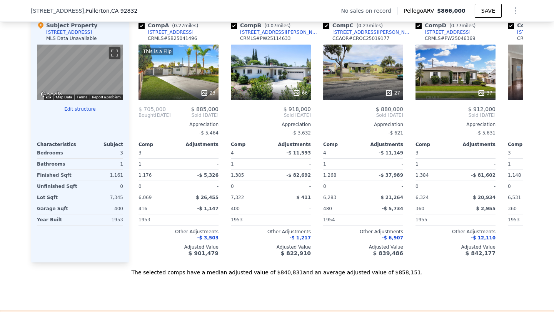
type input "$ 29,998"
